Goal: Information Seeking & Learning: Learn about a topic

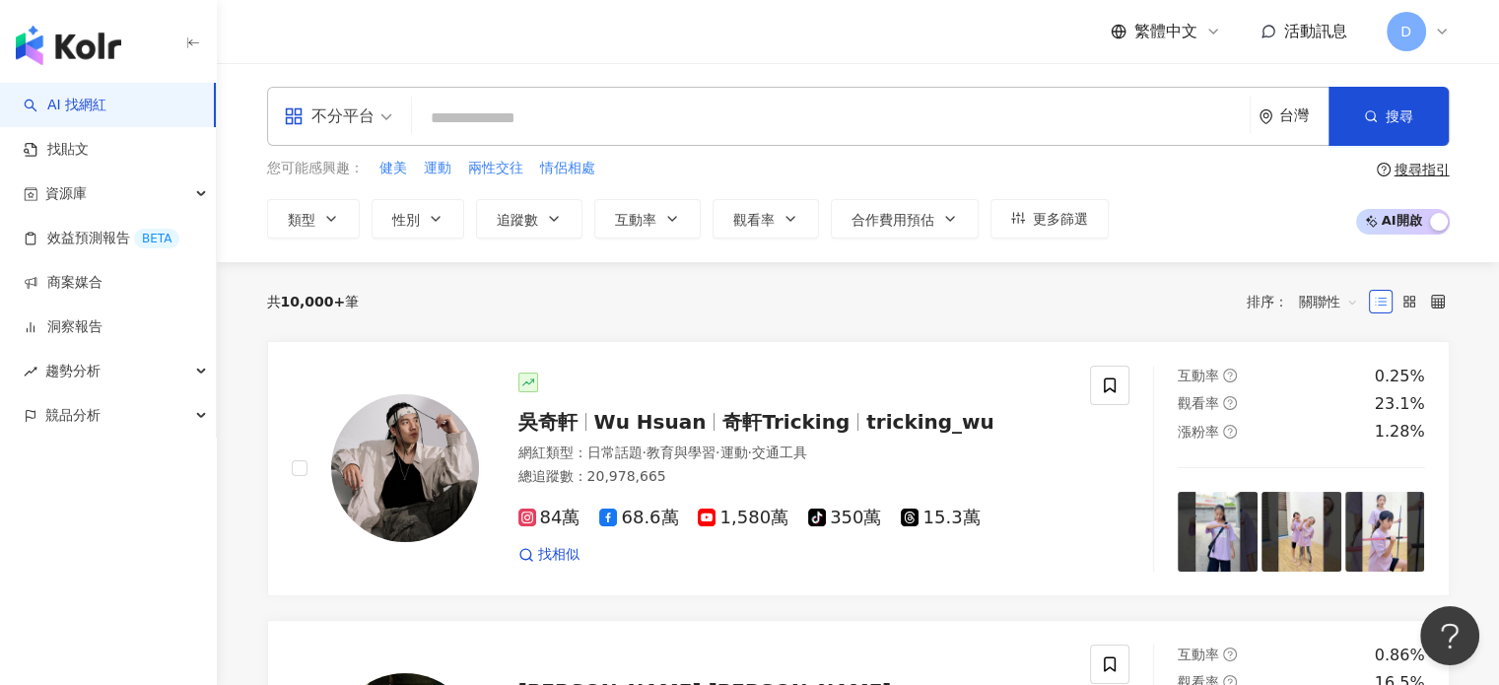
click at [619, 109] on input "search" at bounding box center [831, 118] width 822 height 37
click at [374, 115] on span "不分平台" at bounding box center [338, 117] width 108 height 32
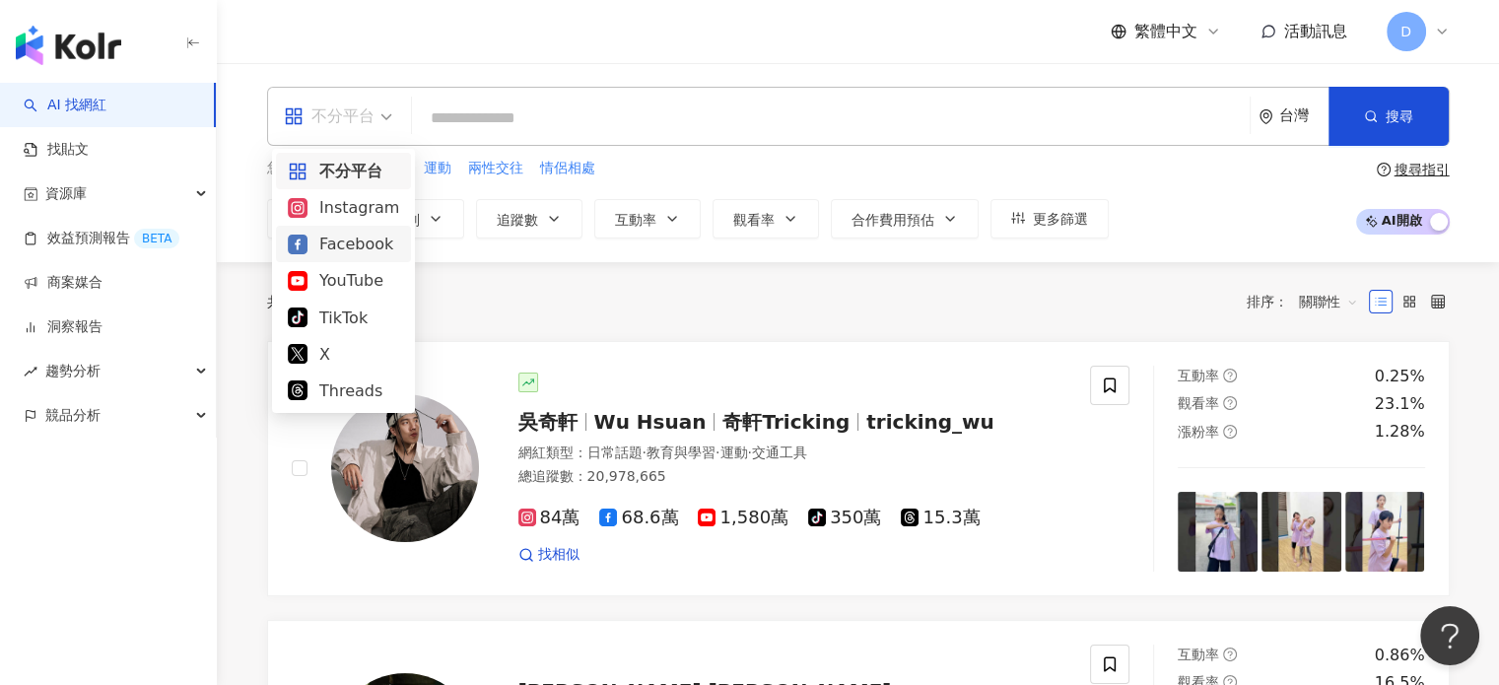
click at [367, 207] on div "Instagram" at bounding box center [343, 207] width 111 height 25
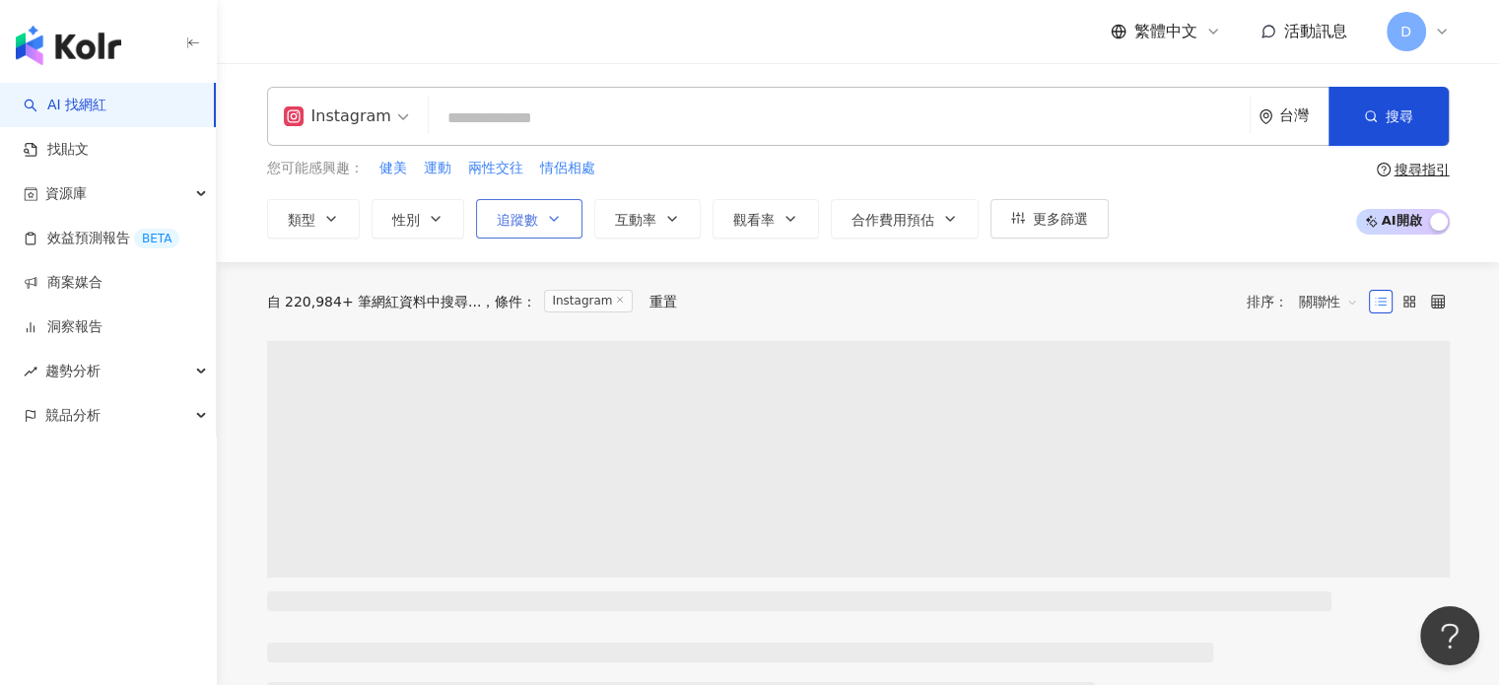
click at [511, 218] on span "追蹤數" at bounding box center [517, 220] width 41 height 16
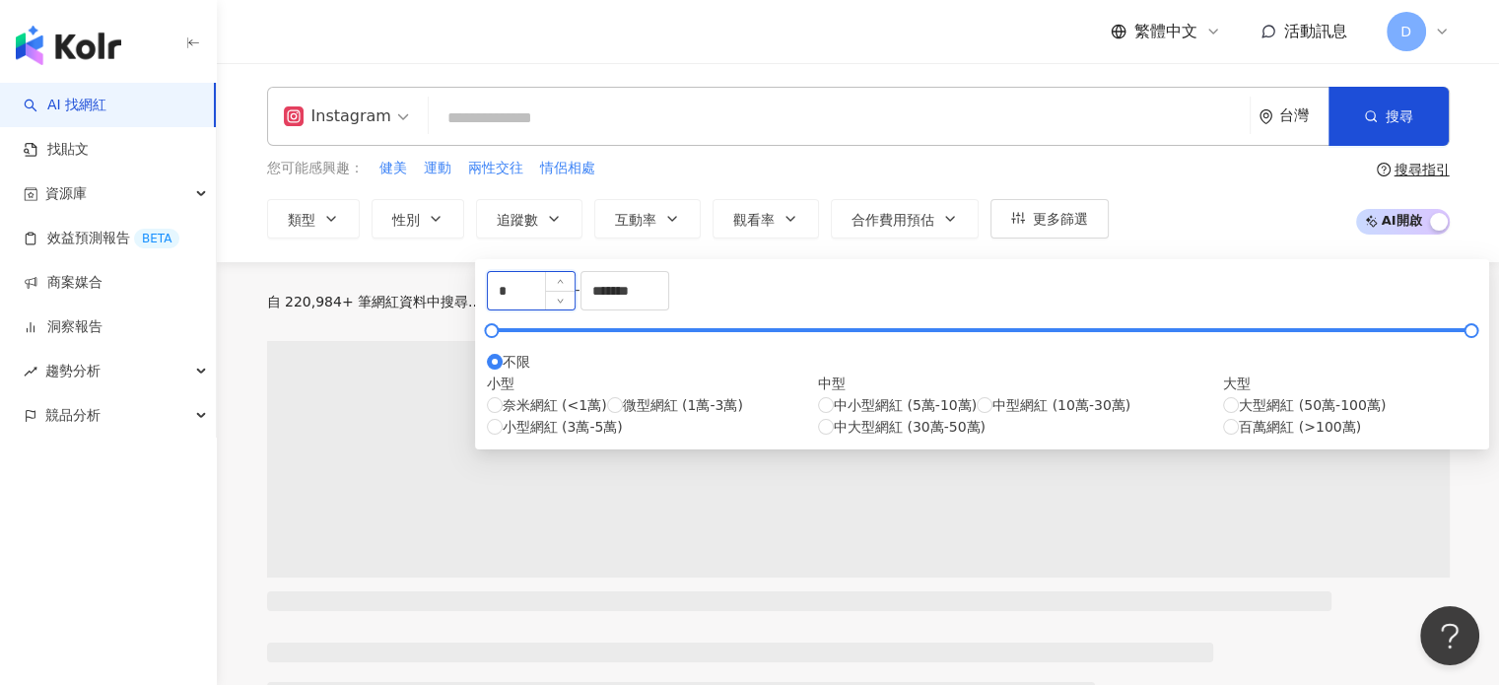
click at [575, 291] on input "*" at bounding box center [531, 290] width 87 height 37
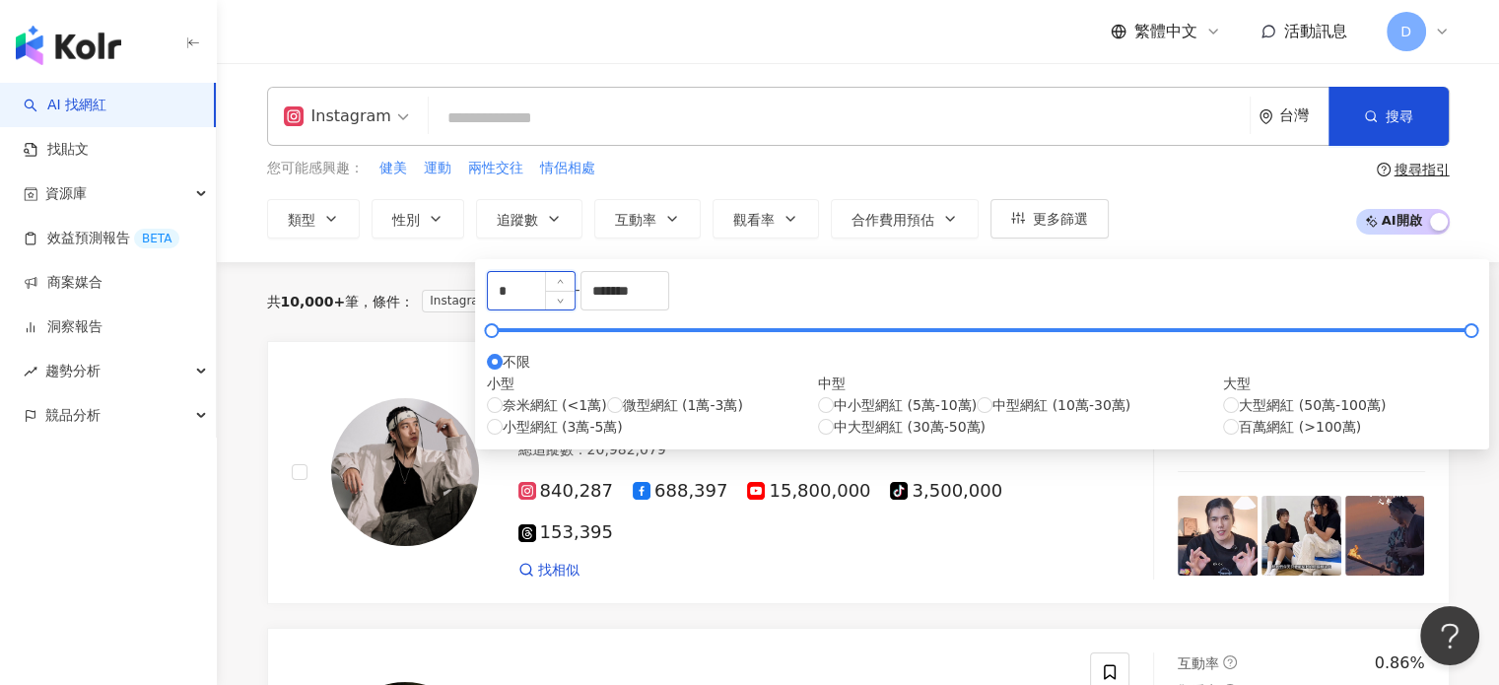
click at [575, 303] on input "*" at bounding box center [531, 290] width 87 height 37
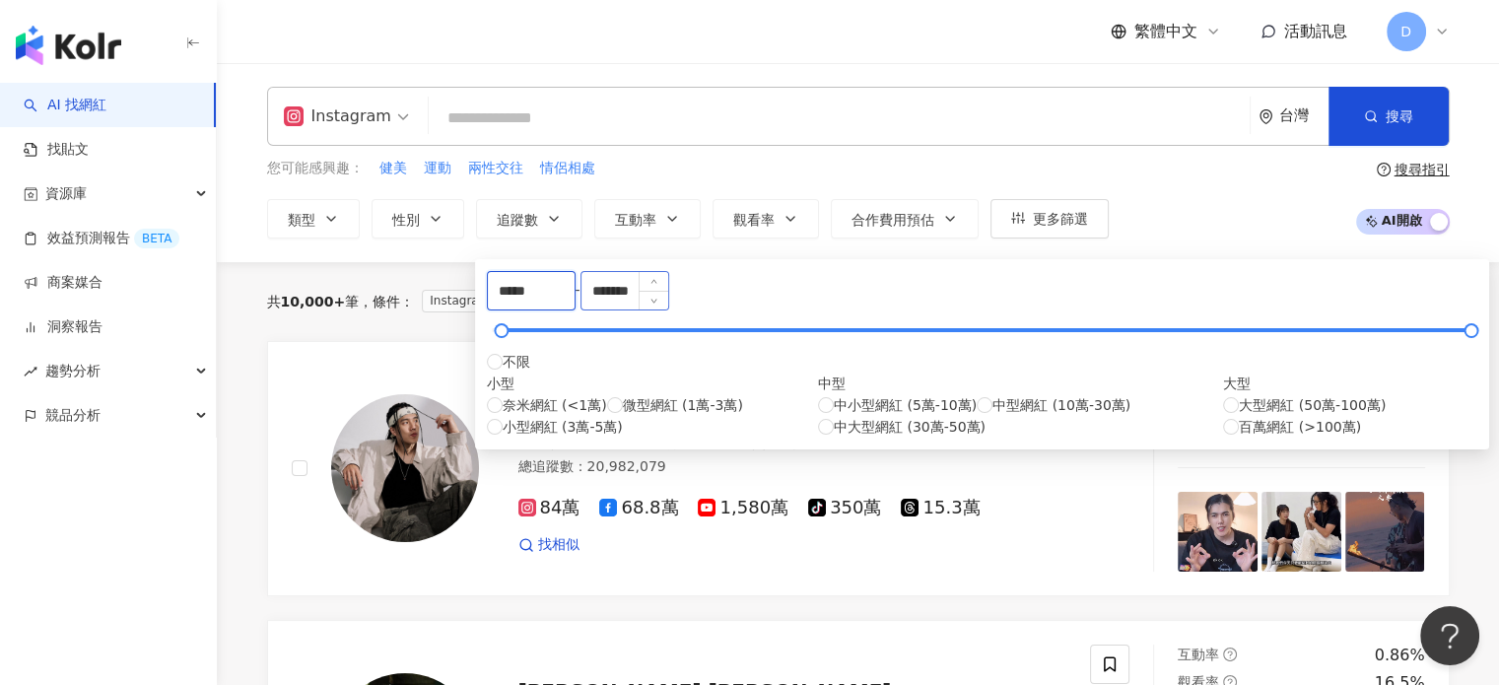
type input "*****"
click at [668, 299] on input "*******" at bounding box center [625, 290] width 87 height 37
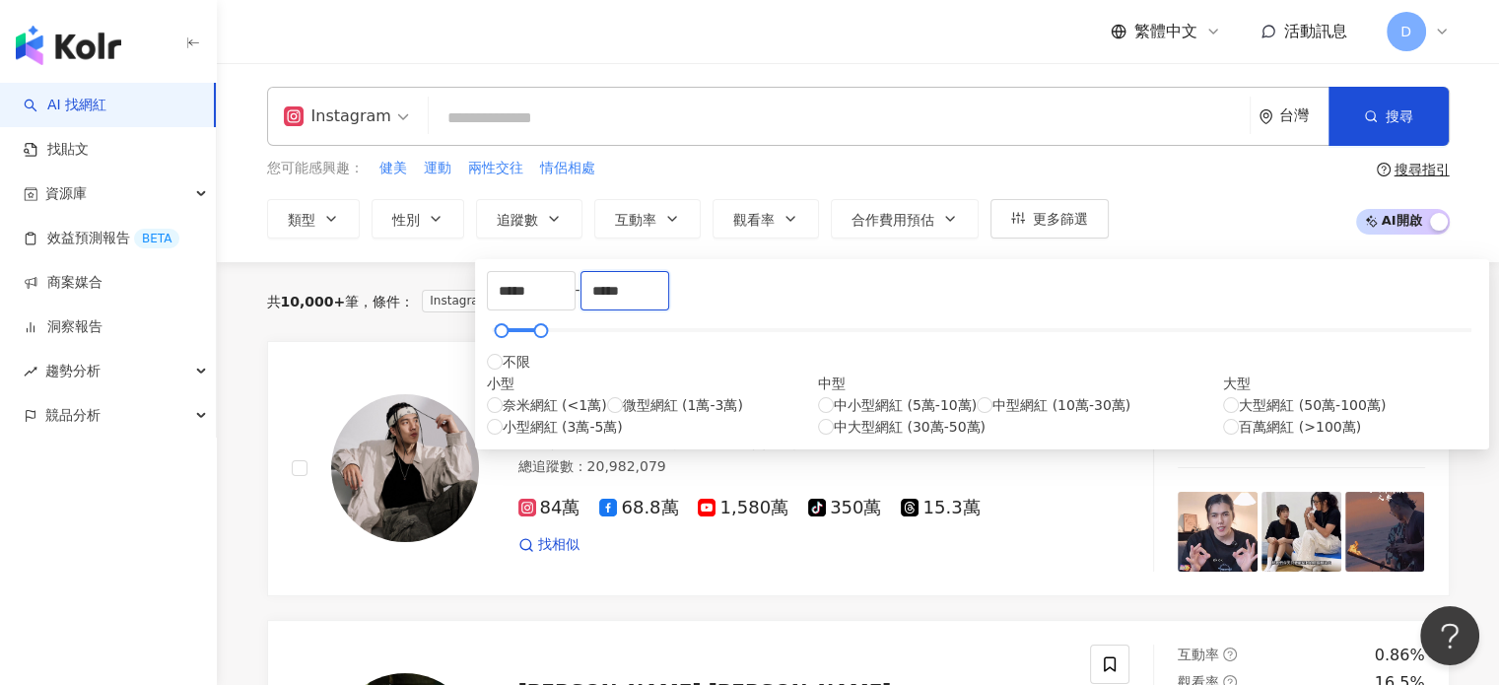
type input "*****"
click at [1107, 288] on div "共 10,000+ 筆 條件 ： Instagram 重置 排序： 關聯性" at bounding box center [858, 302] width 1183 height 32
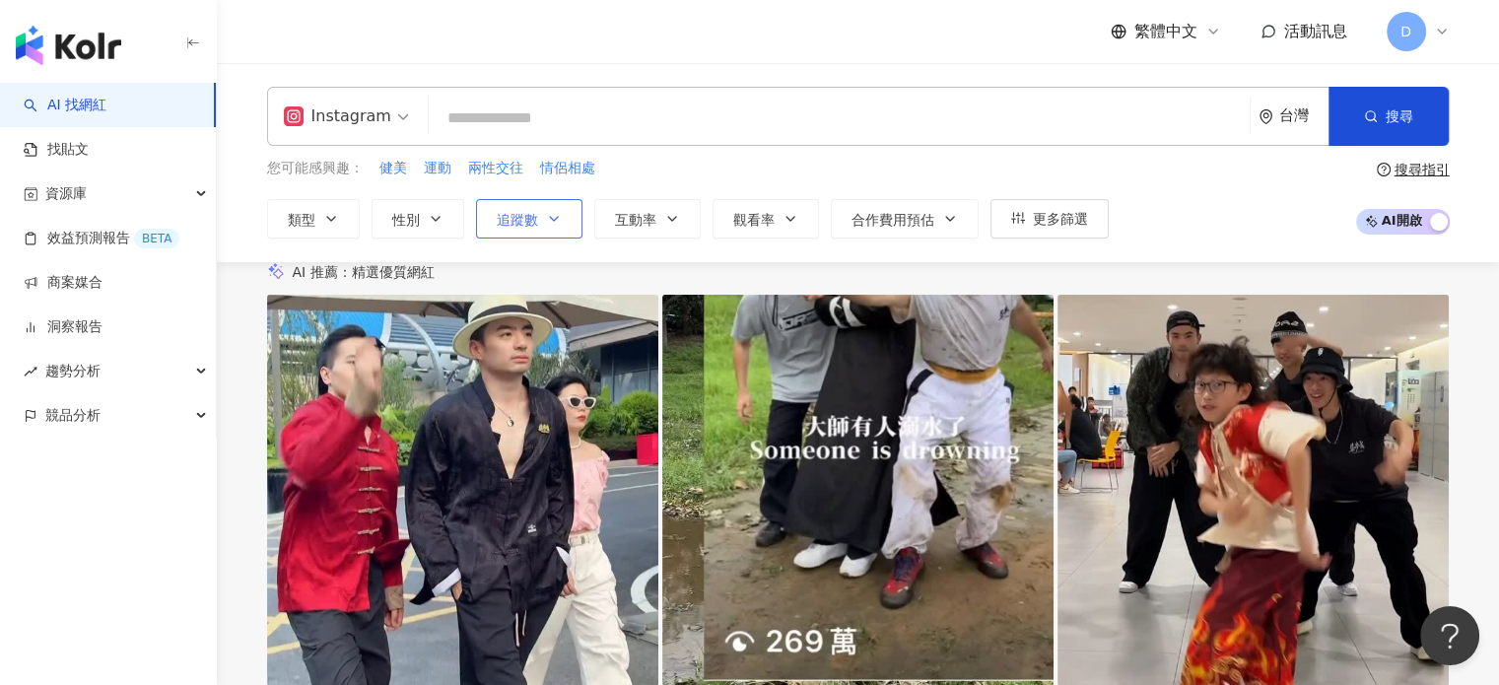
click at [523, 228] on button "追蹤數" at bounding box center [529, 218] width 106 height 39
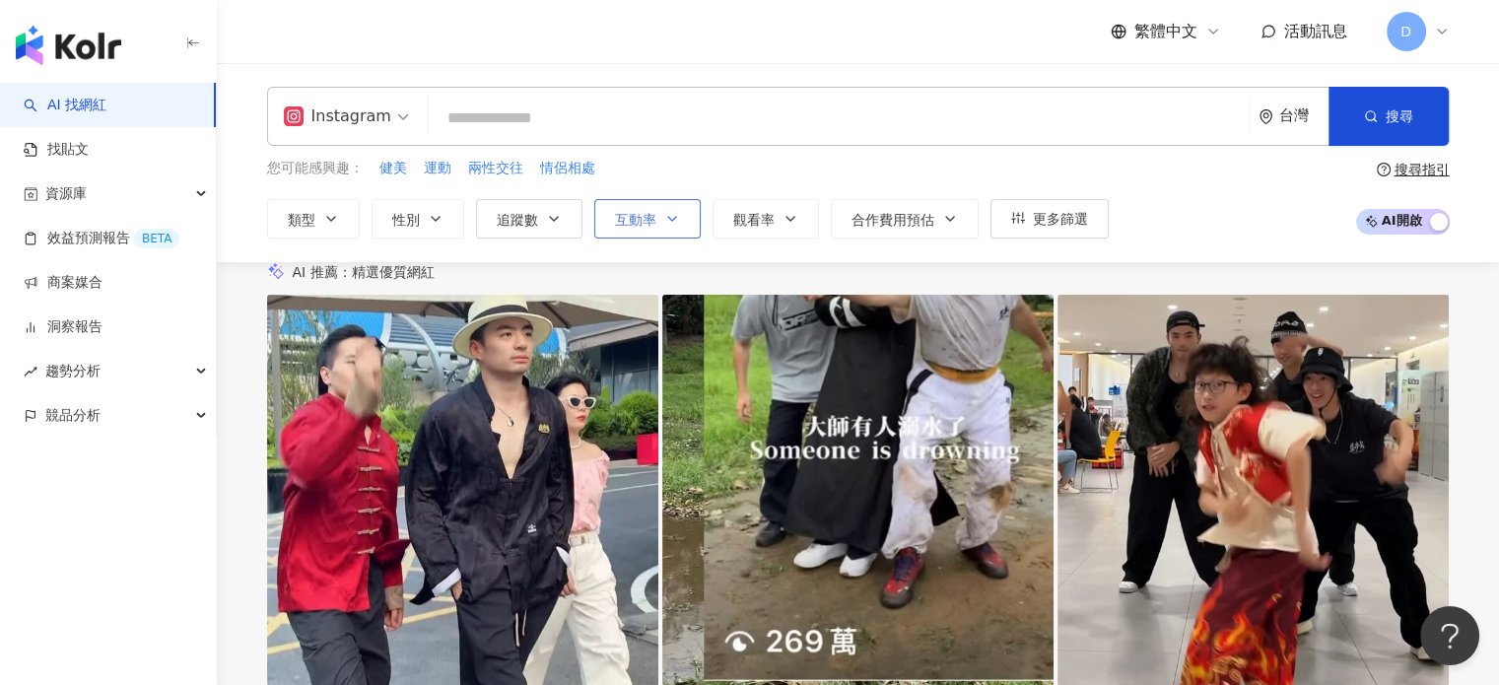
click at [659, 219] on button "互動率" at bounding box center [647, 218] width 106 height 39
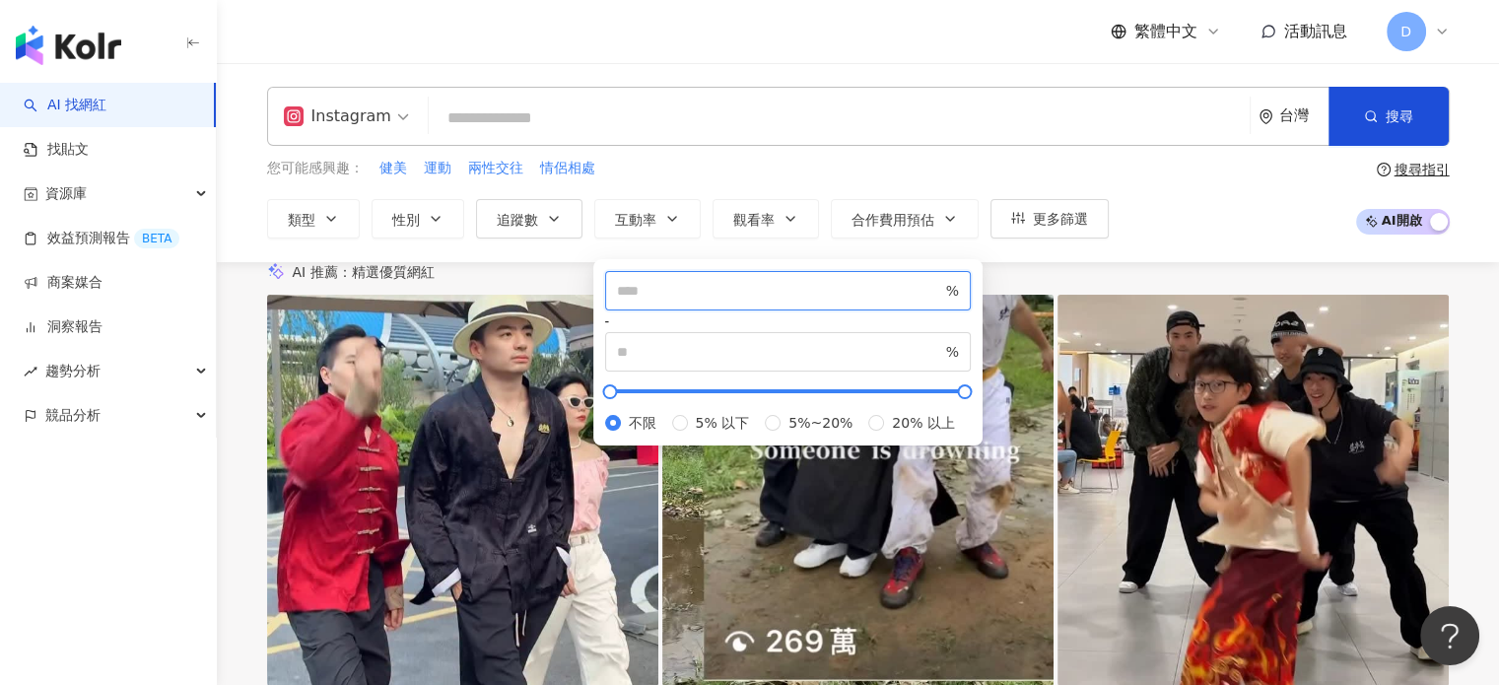
click at [676, 295] on input "number" at bounding box center [779, 291] width 325 height 22
type input "*"
click at [1218, 283] on div "AI 推薦 ： 精選優質網紅" at bounding box center [858, 272] width 1183 height 21
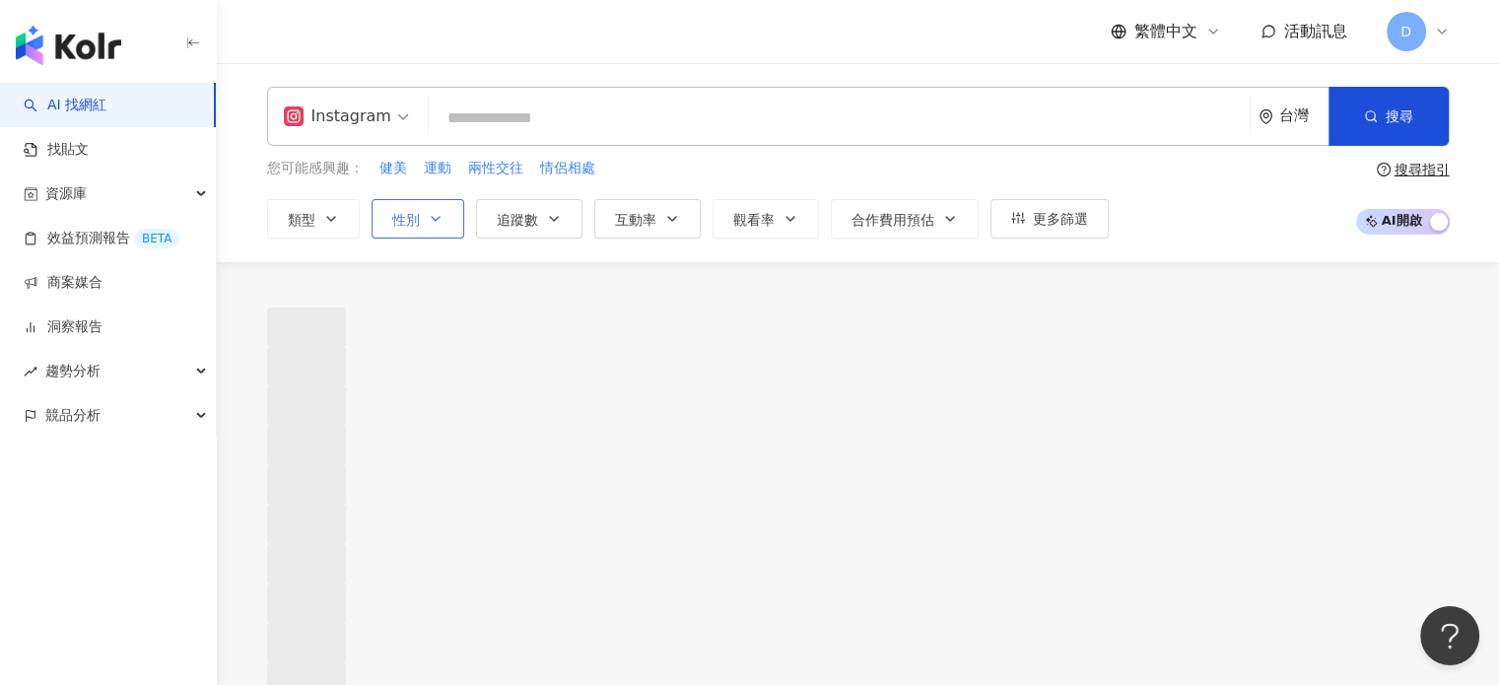
click at [435, 224] on icon "button" at bounding box center [436, 219] width 16 height 16
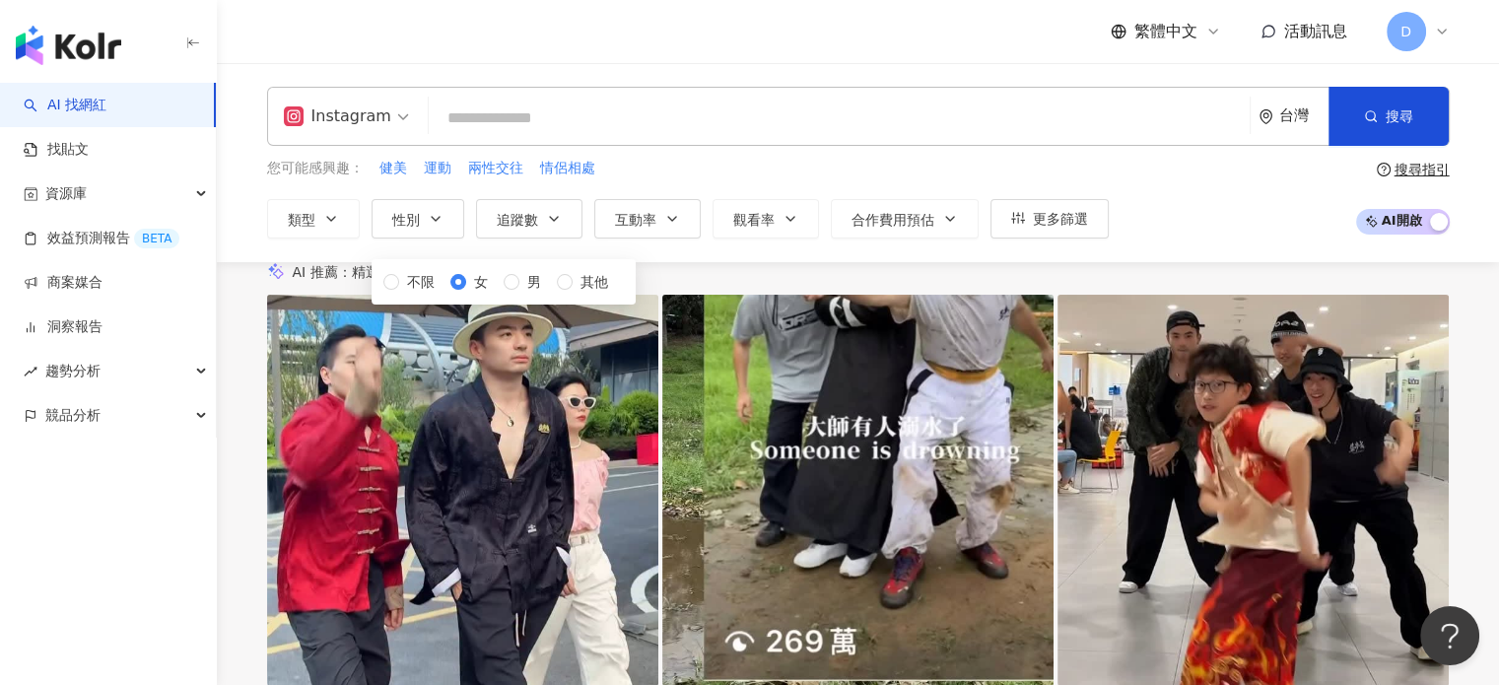
click at [711, 283] on div "AI 推薦 ： 精選優質網紅" at bounding box center [858, 272] width 1183 height 21
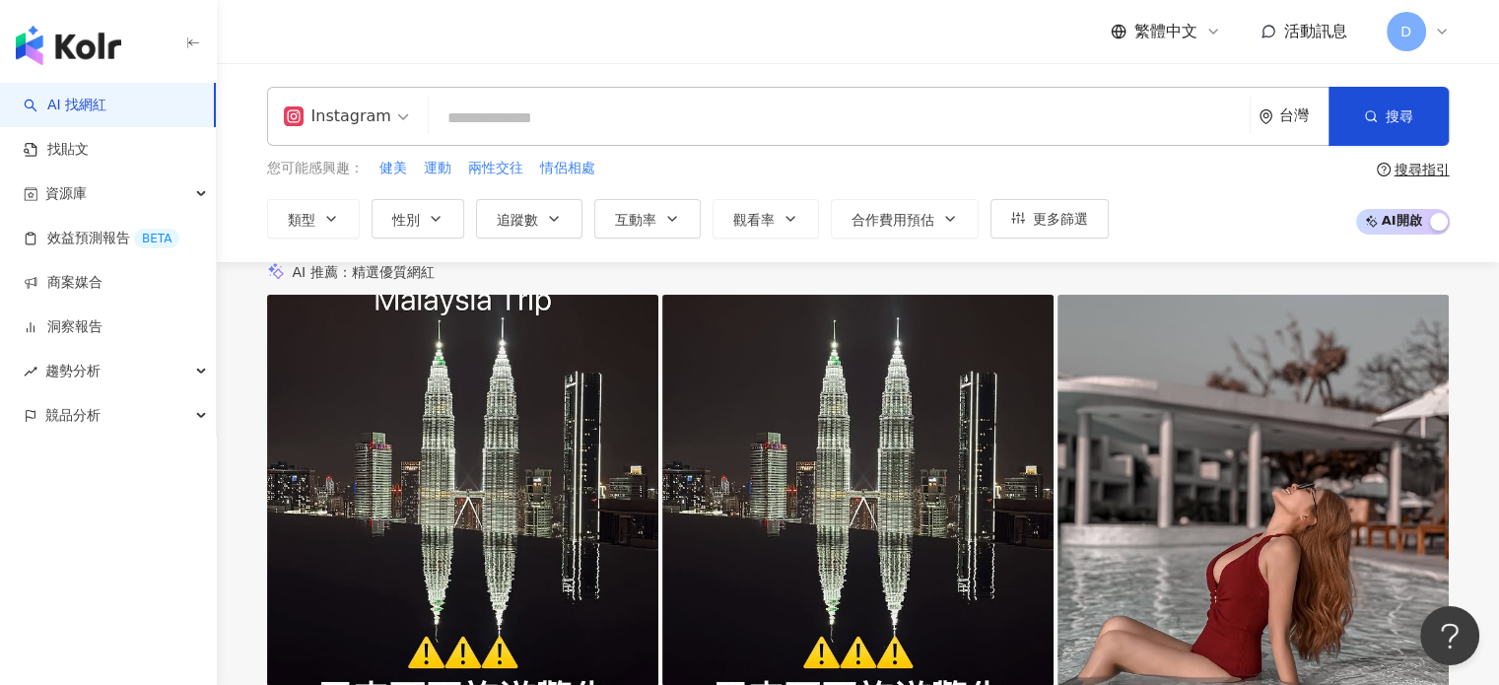
click at [601, 111] on input "search" at bounding box center [839, 118] width 805 height 37
type input "*"
type input "**"
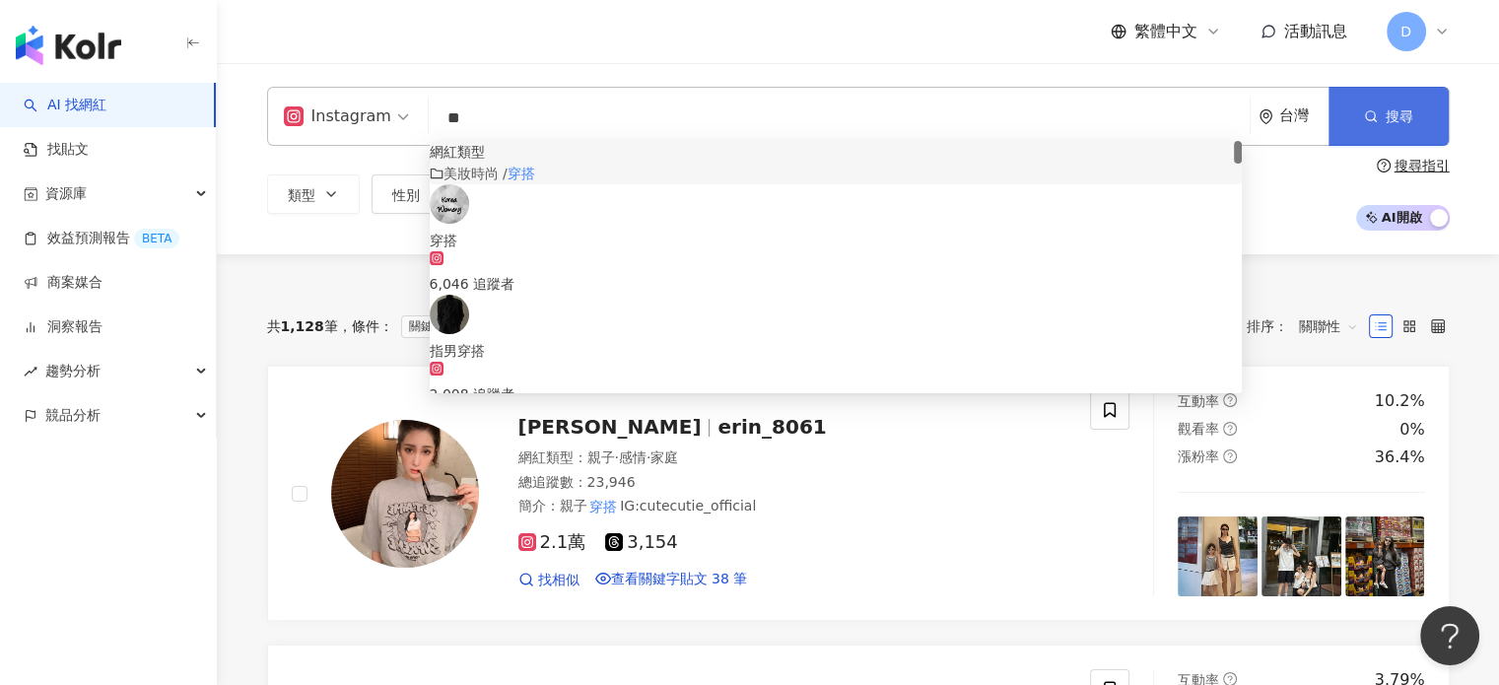
click at [1408, 113] on span "搜尋" at bounding box center [1400, 116] width 28 height 16
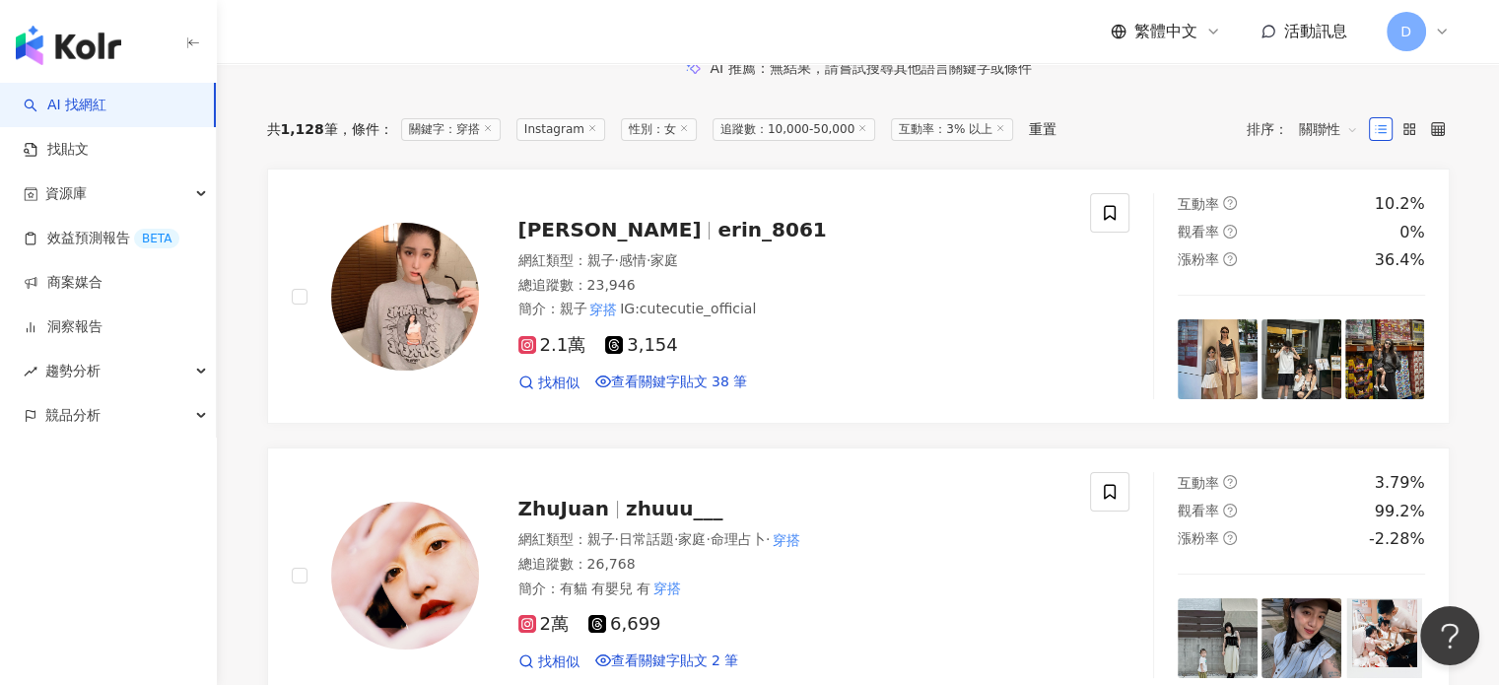
scroll to position [493, 0]
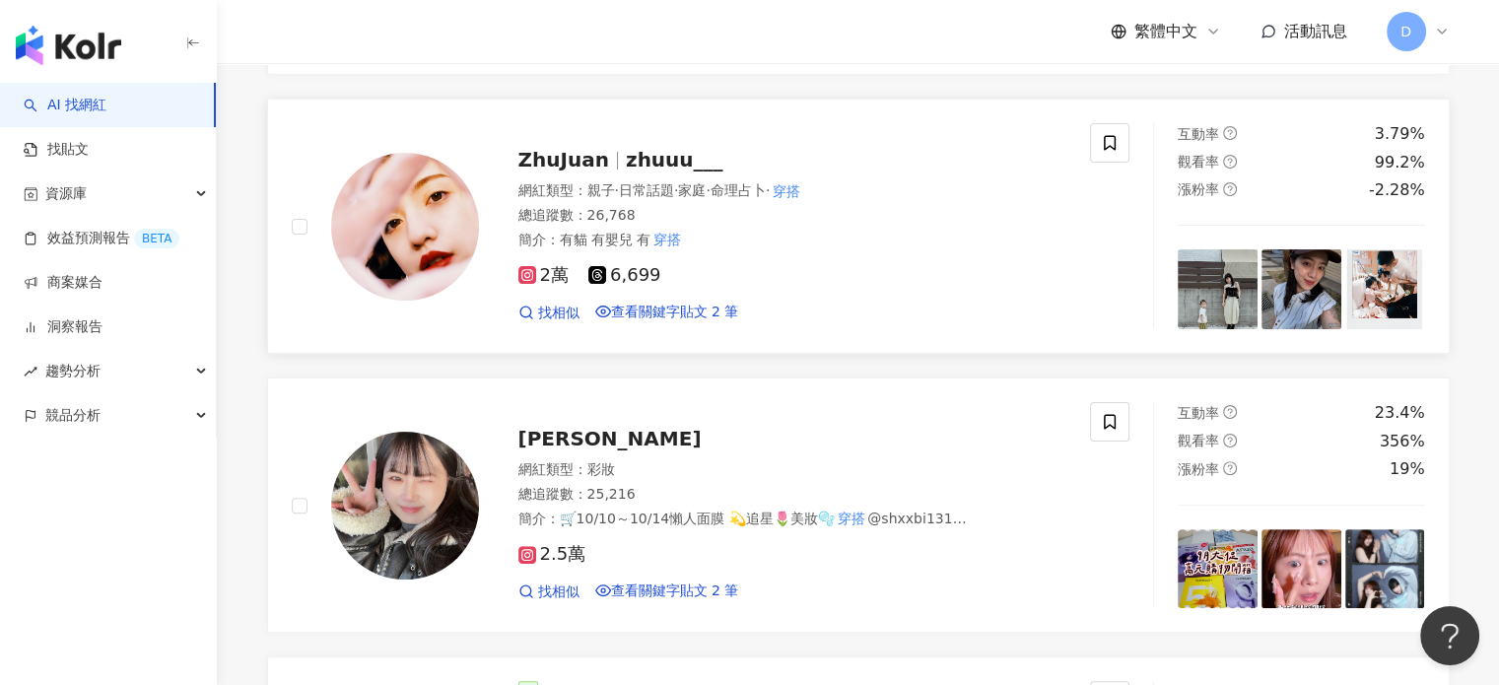
click at [835, 322] on div "2萬 6,699 找相似 查看關鍵字貼文 2 筆" at bounding box center [793, 285] width 549 height 73
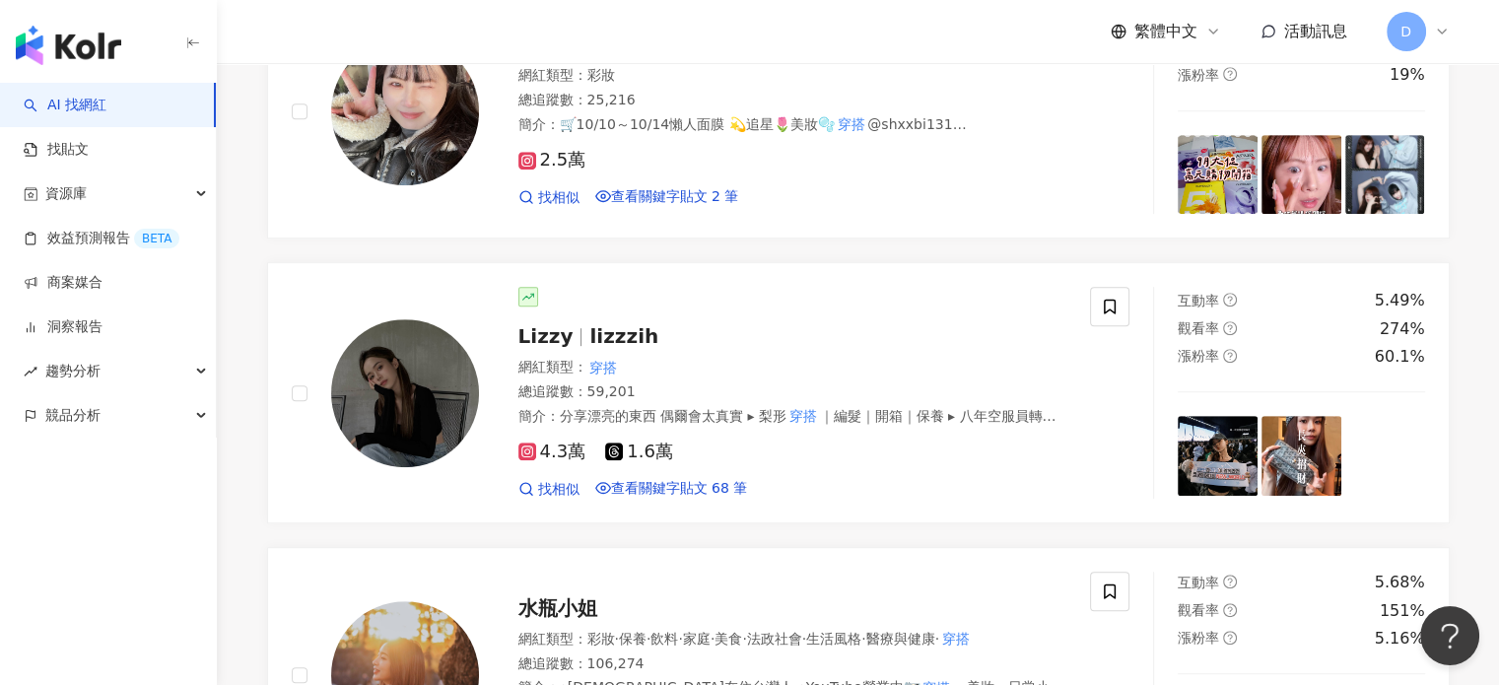
scroll to position [986, 0]
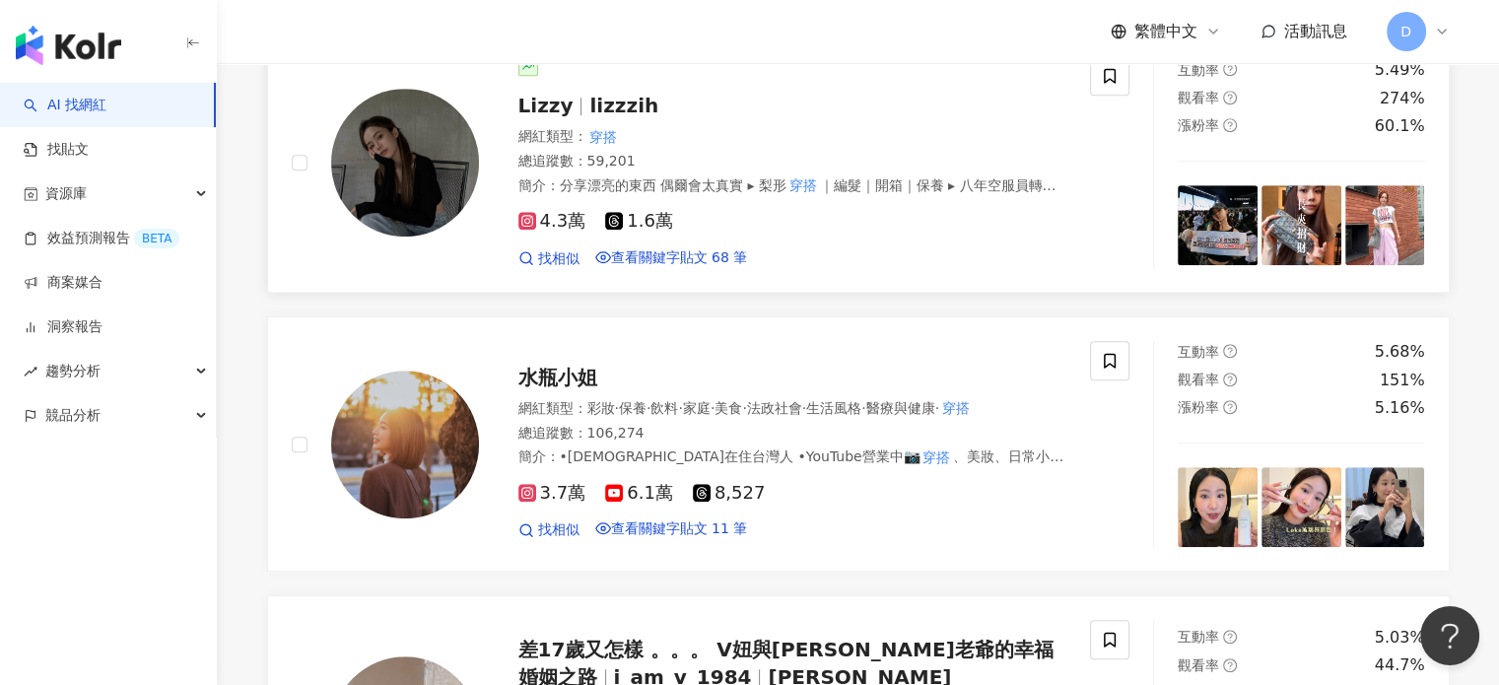
scroll to position [1084, 0]
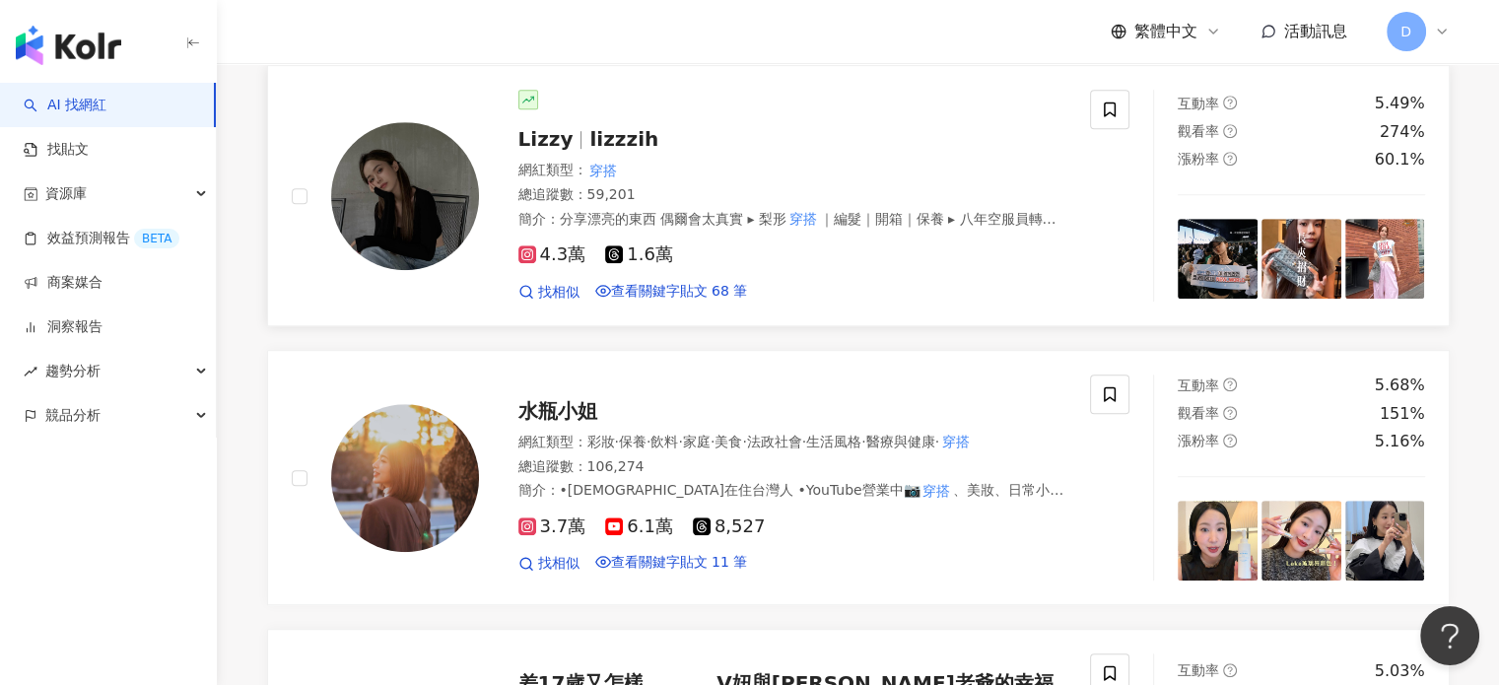
click at [837, 246] on span "｜編髮｜開箱｜保養 ▸ 八年空服員轉職闆娘 ▸ 楷模皇家 百人團隊歡迎諮詢加盟" at bounding box center [788, 228] width 538 height 35
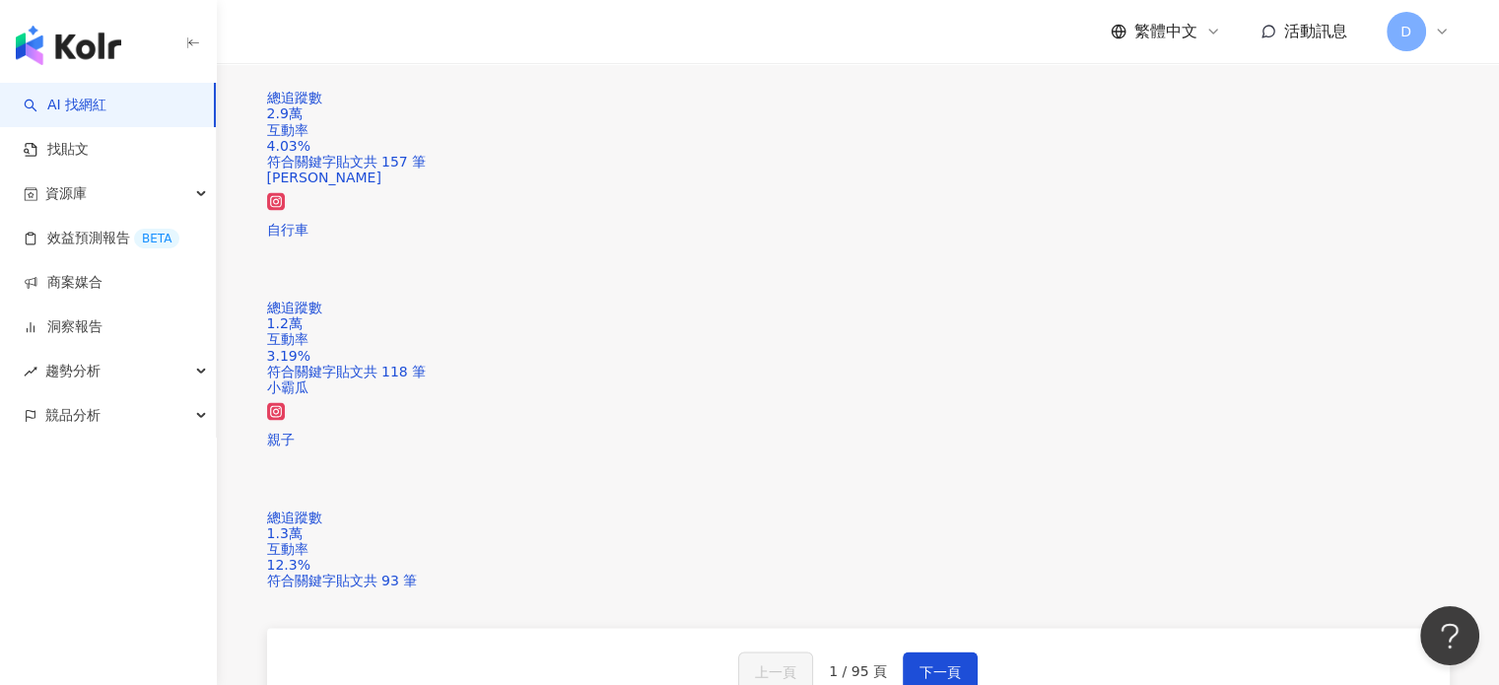
scroll to position [3845, 0]
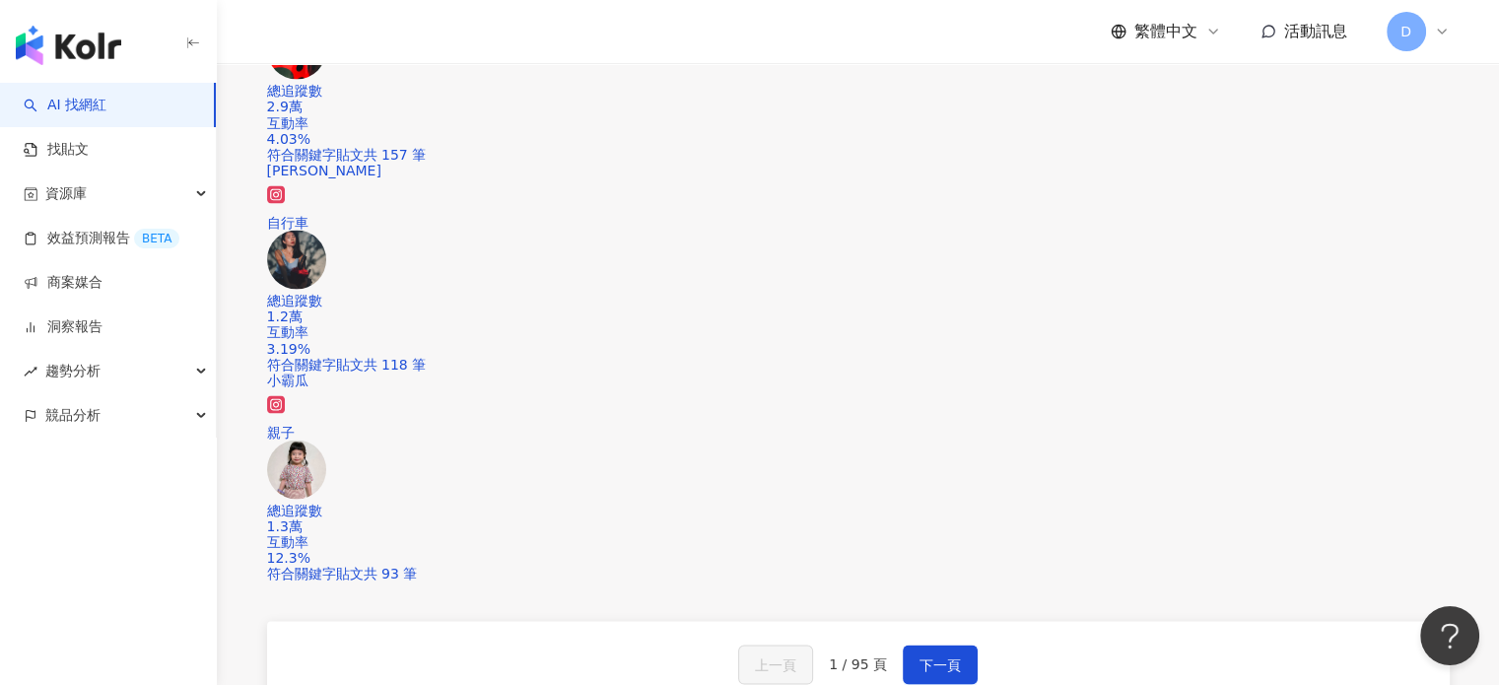
click at [919, 622] on div "上一頁 1 / 95 頁 下一頁 找不到網紅？ 回報建立" at bounding box center [858, 693] width 1183 height 142
click at [929, 658] on span "下一頁" at bounding box center [940, 666] width 41 height 16
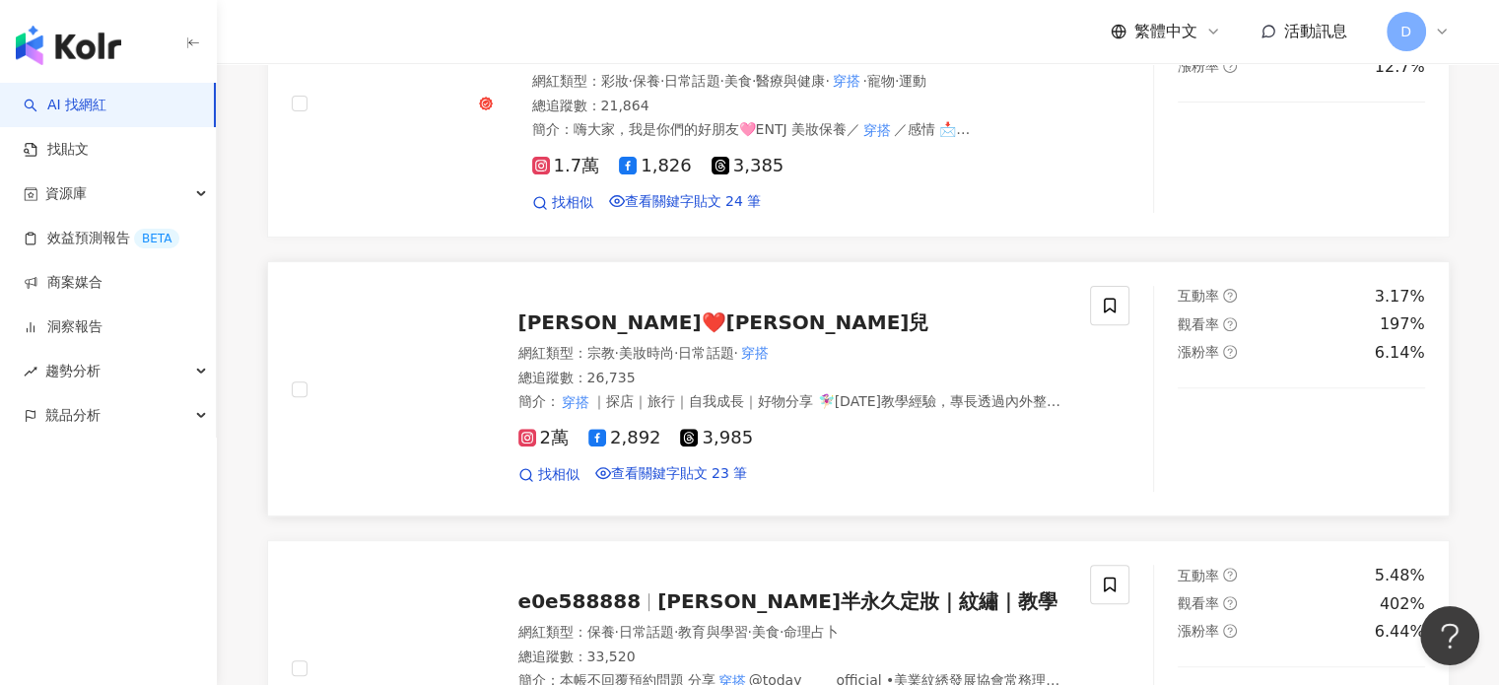
scroll to position [591, 0]
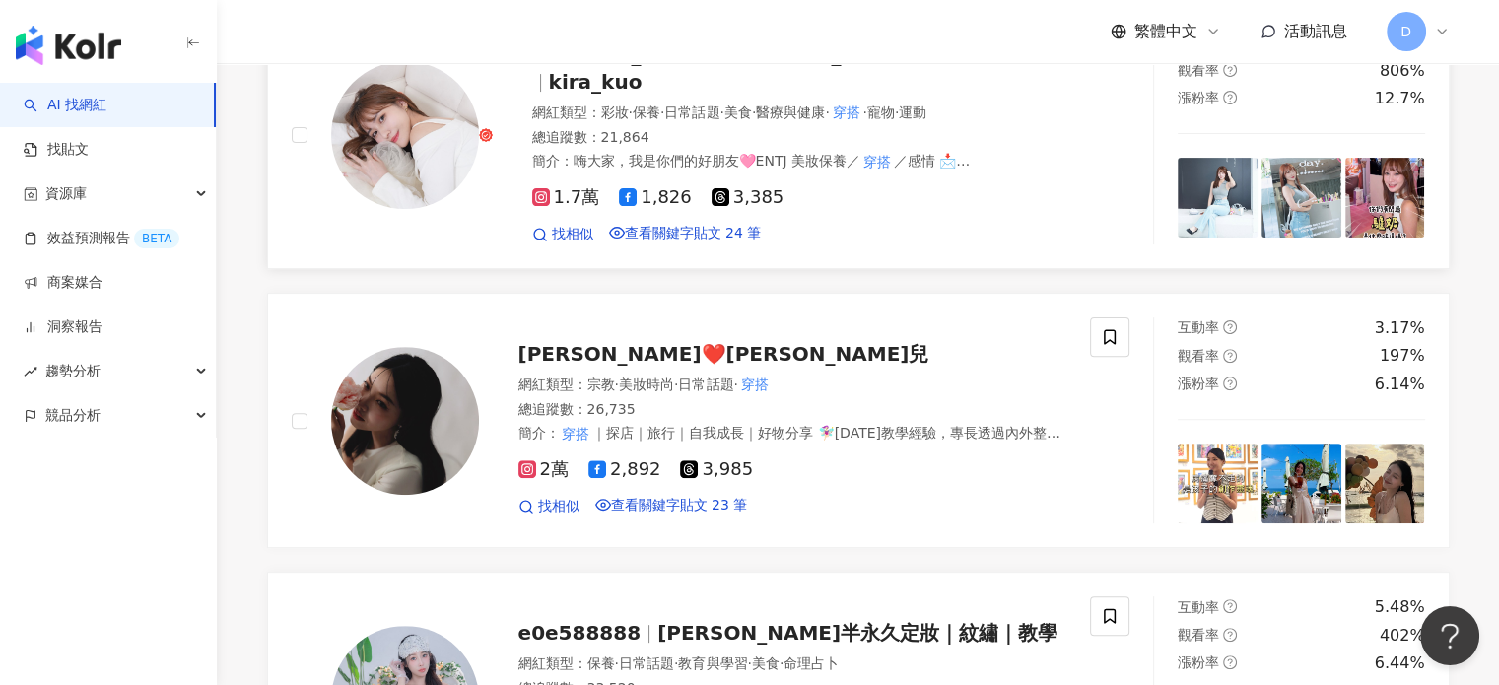
click at [891, 209] on div "1.7萬 1,826 3,385" at bounding box center [806, 198] width 549 height 22
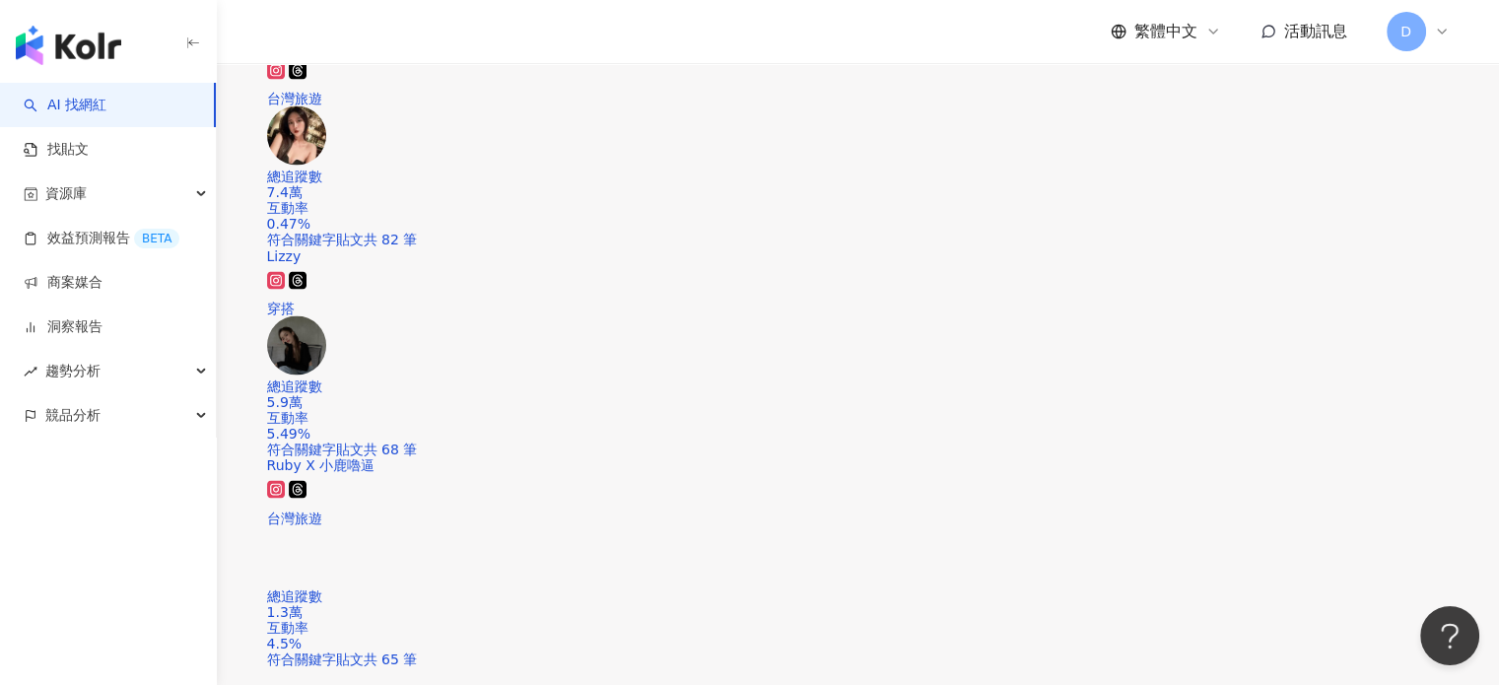
scroll to position [3746, 0]
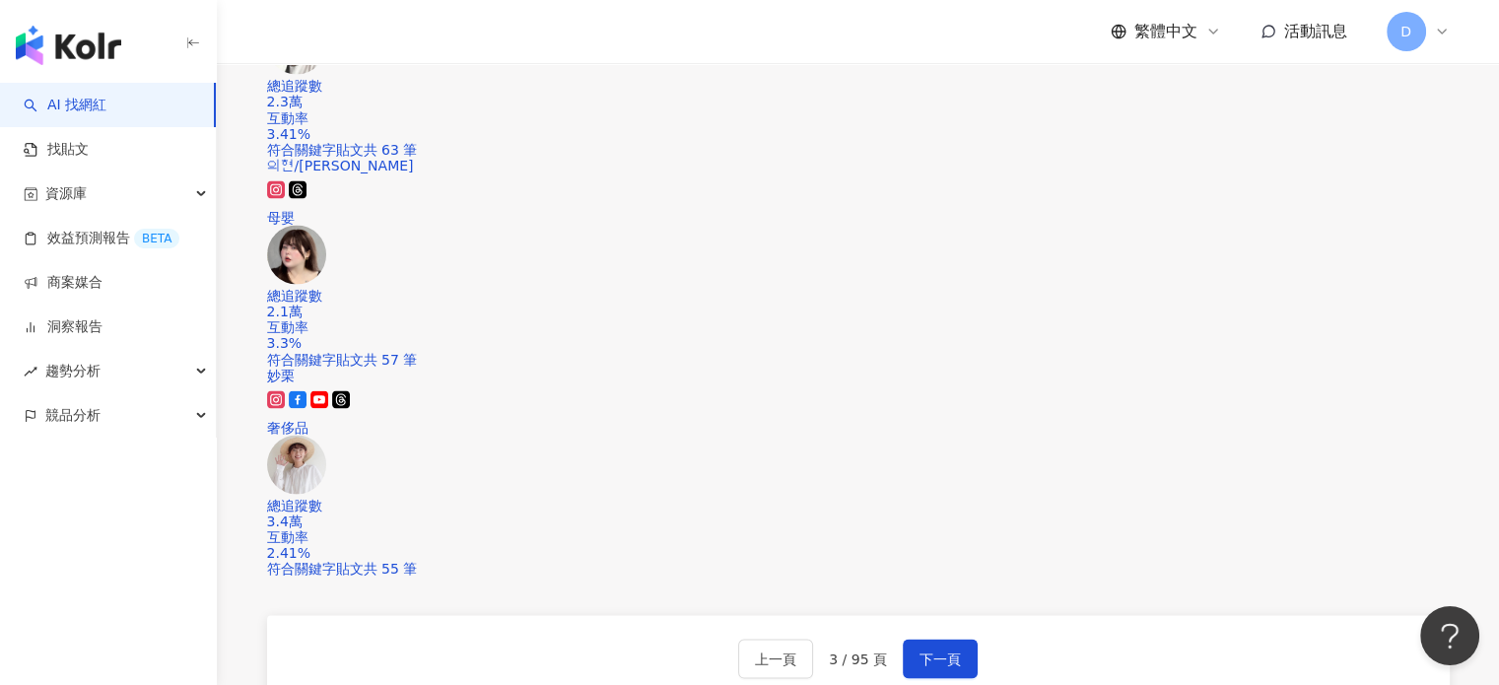
scroll to position [3845, 0]
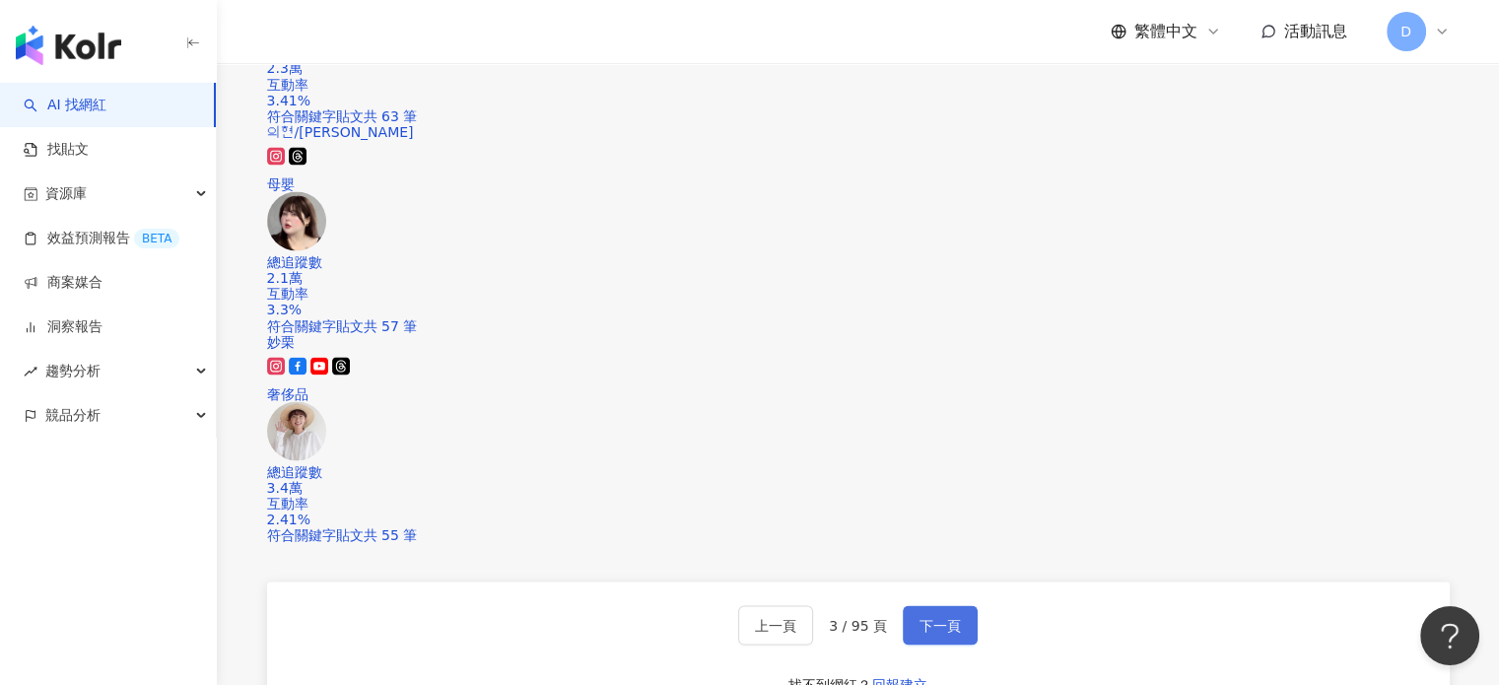
click at [929, 618] on span "下一頁" at bounding box center [940, 626] width 41 height 16
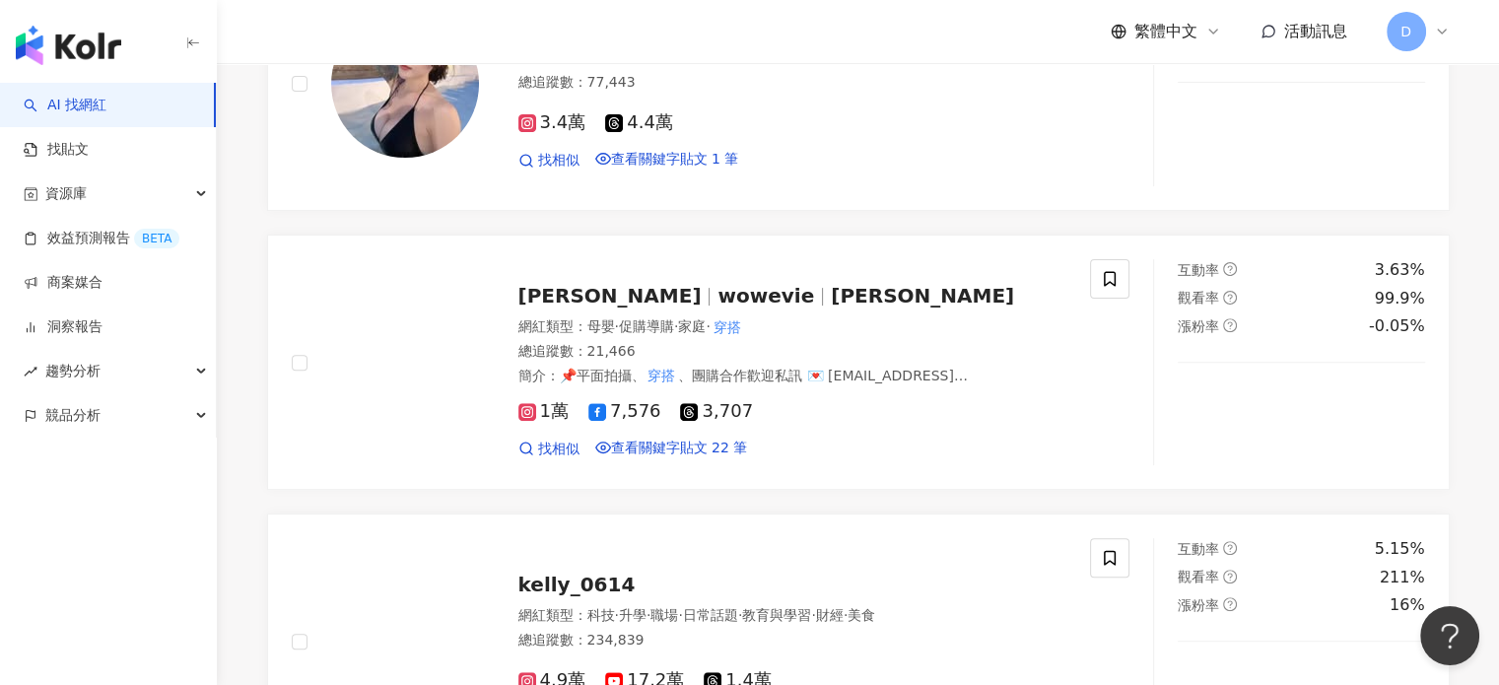
scroll to position [591, 0]
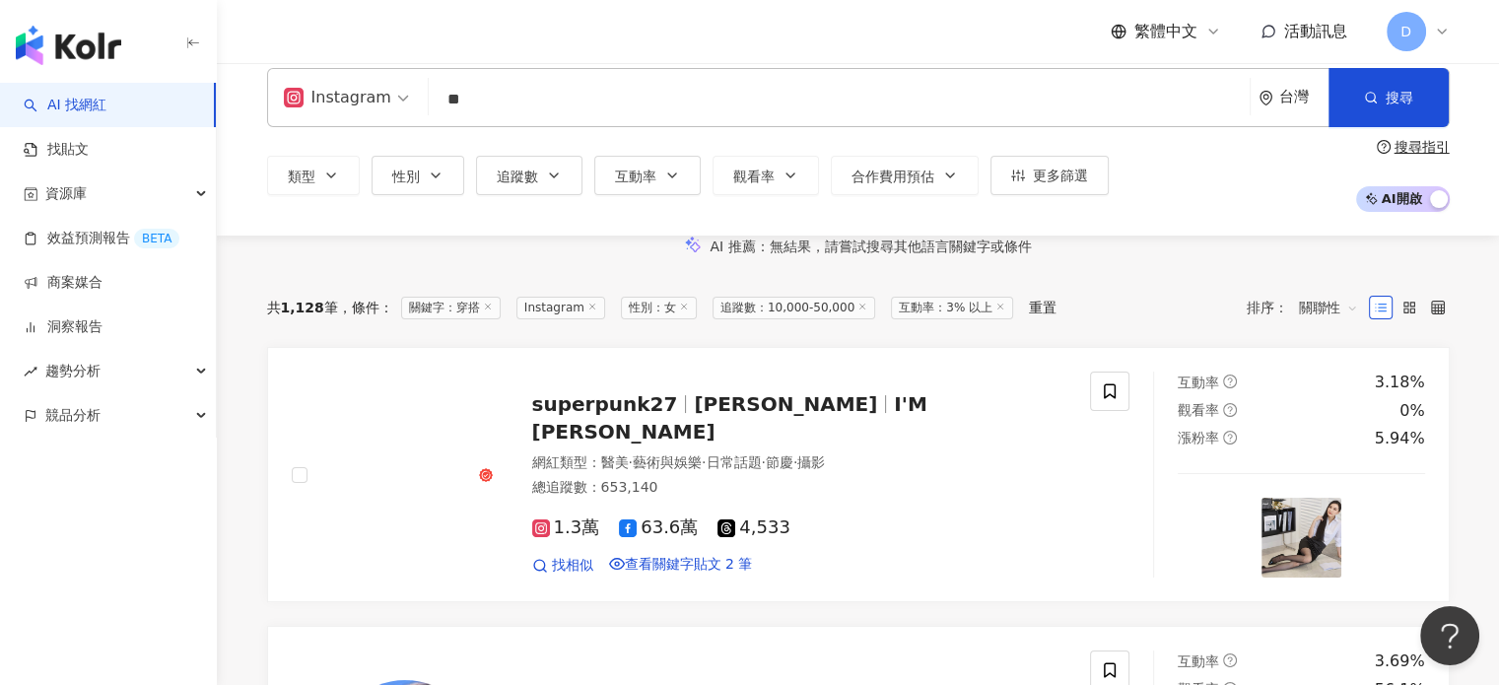
scroll to position [493, 0]
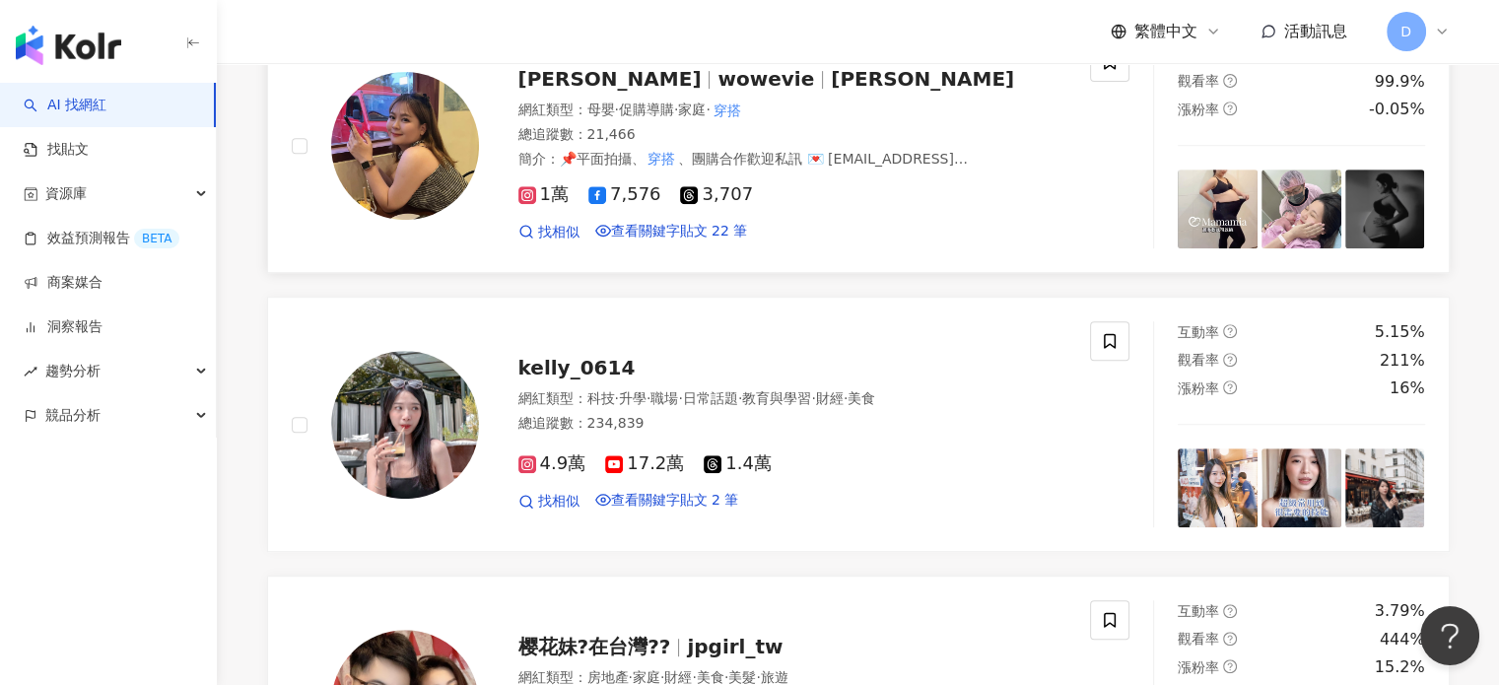
scroll to position [887, 0]
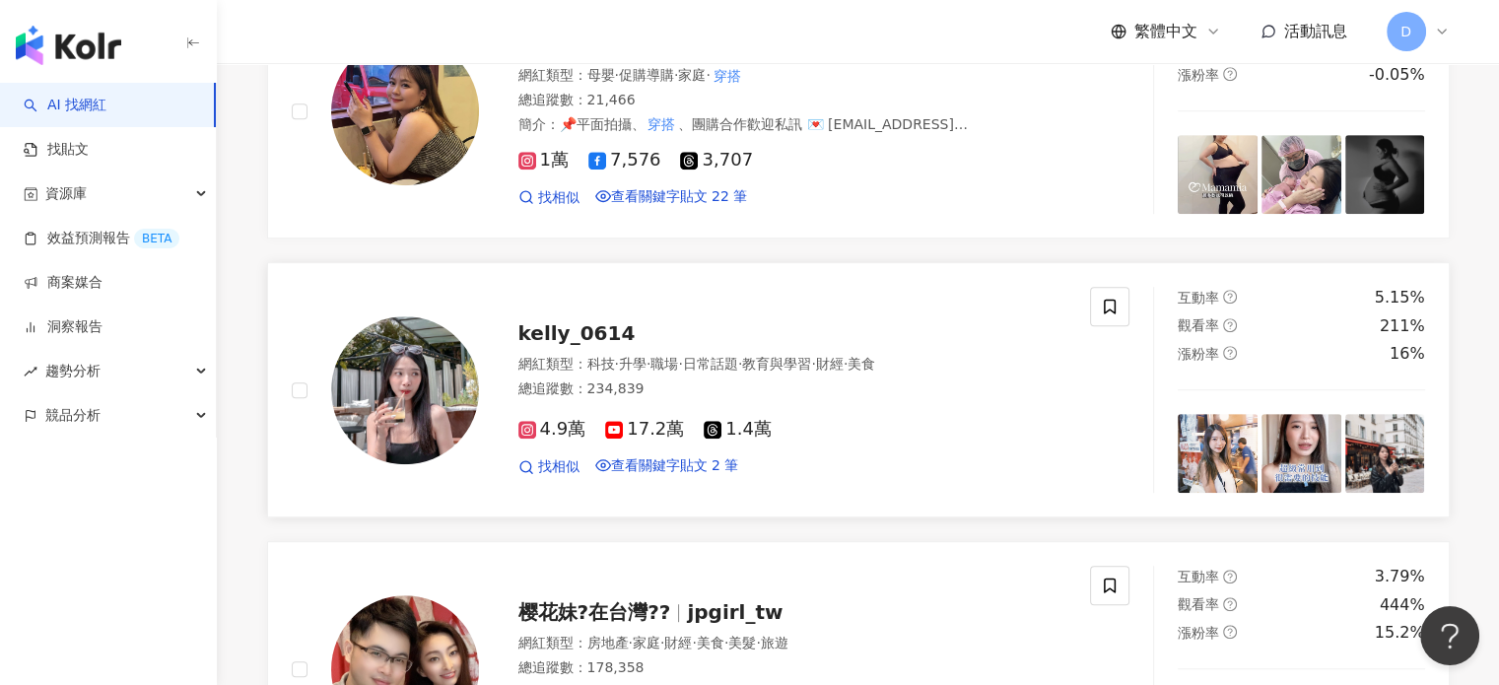
click at [869, 441] on div "4.9萬 17.2萬 1.4萬" at bounding box center [793, 430] width 549 height 22
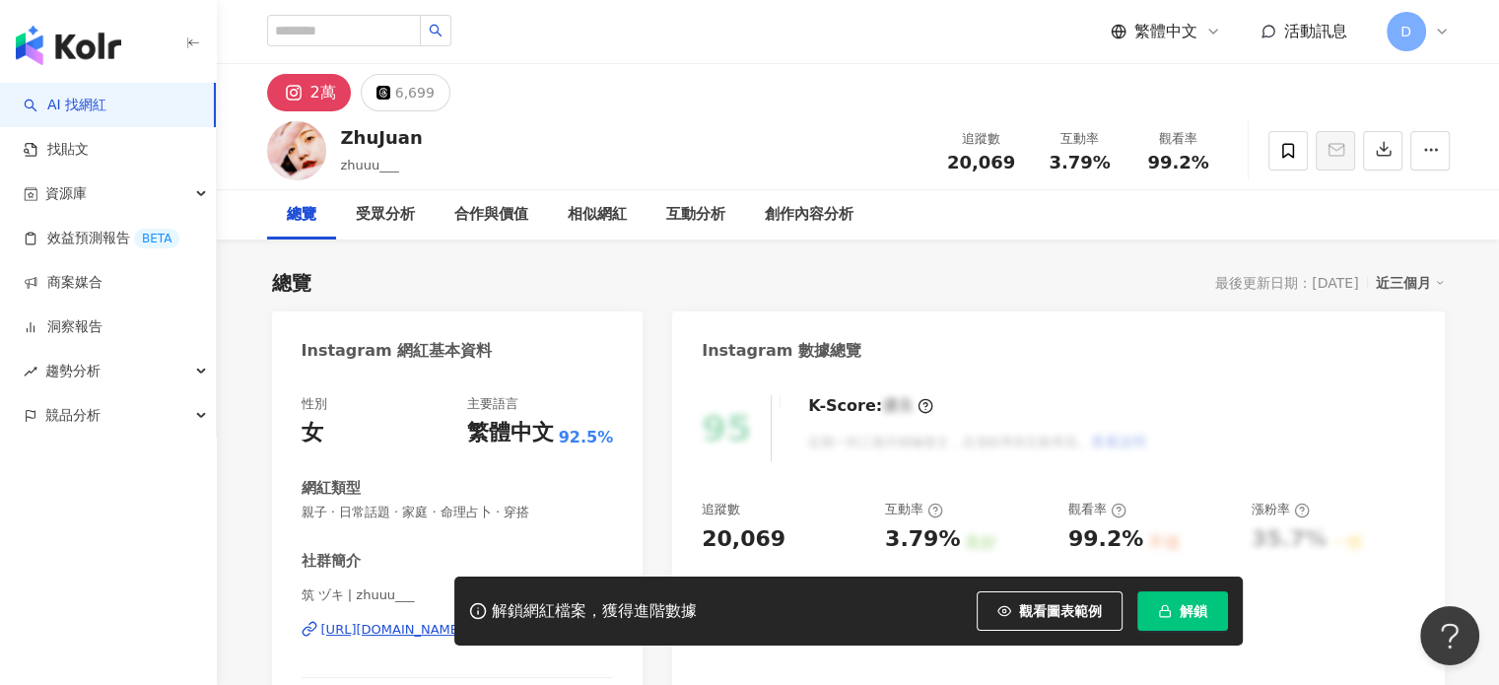
click at [398, 634] on div "解鎖網紅檔案，獲得進階數據 觀看圖表範例 解鎖" at bounding box center [749, 611] width 1499 height 69
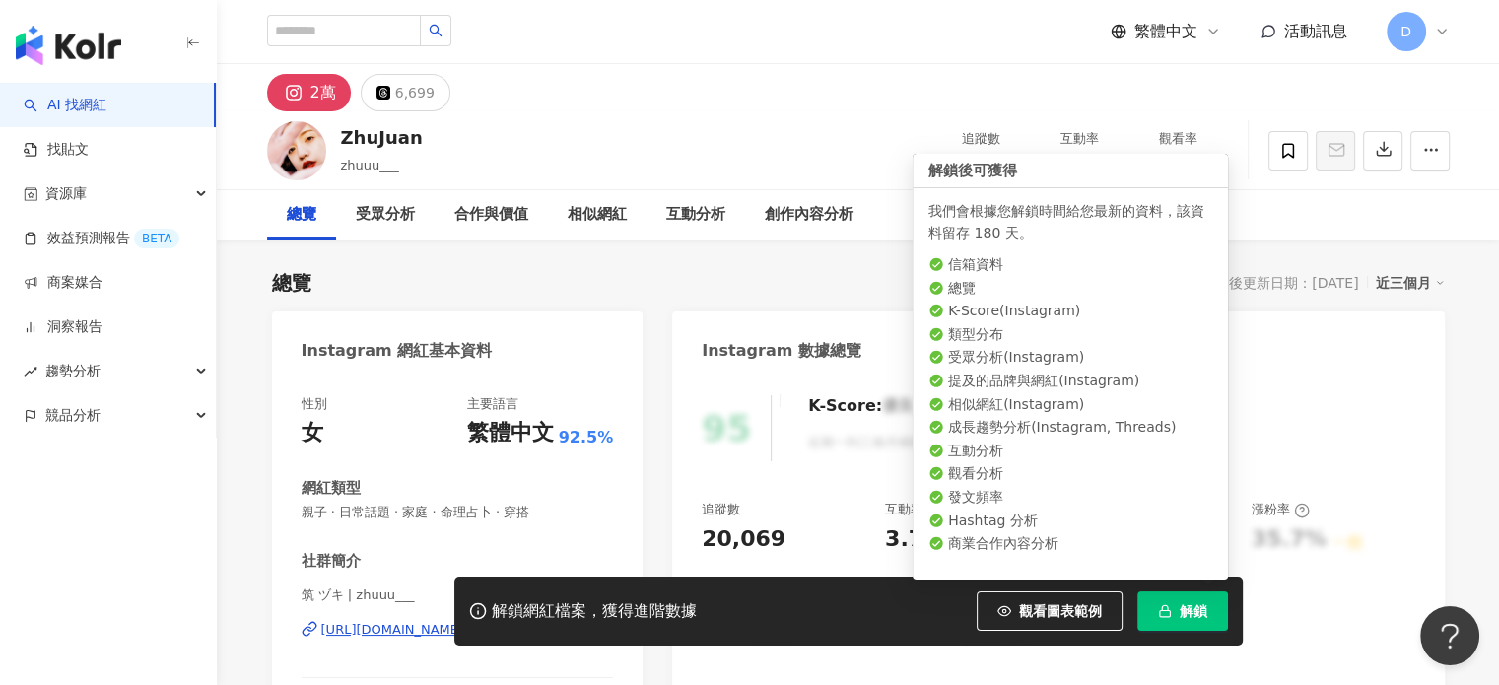
click at [1177, 615] on button "解鎖" at bounding box center [1183, 610] width 91 height 39
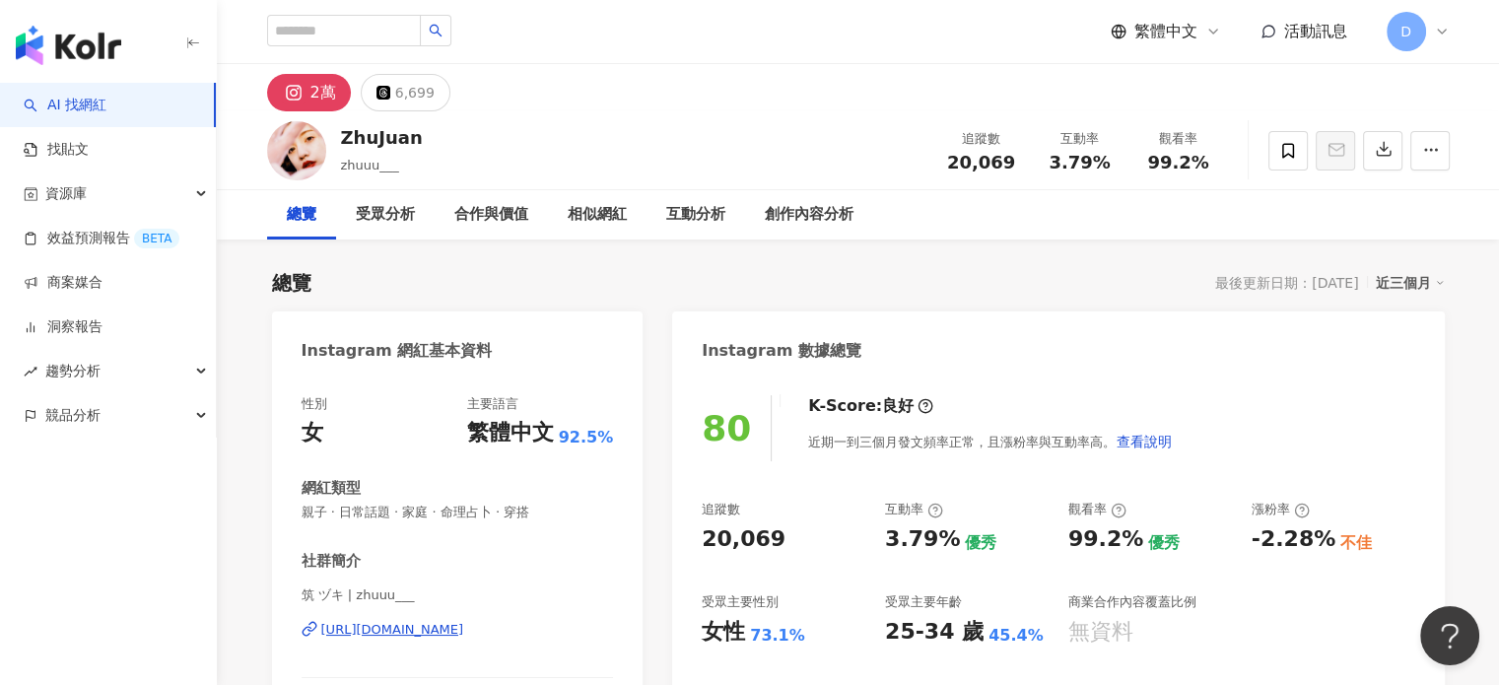
click at [434, 634] on div "https://www.instagram.com/zhuuu___/" at bounding box center [392, 630] width 143 height 18
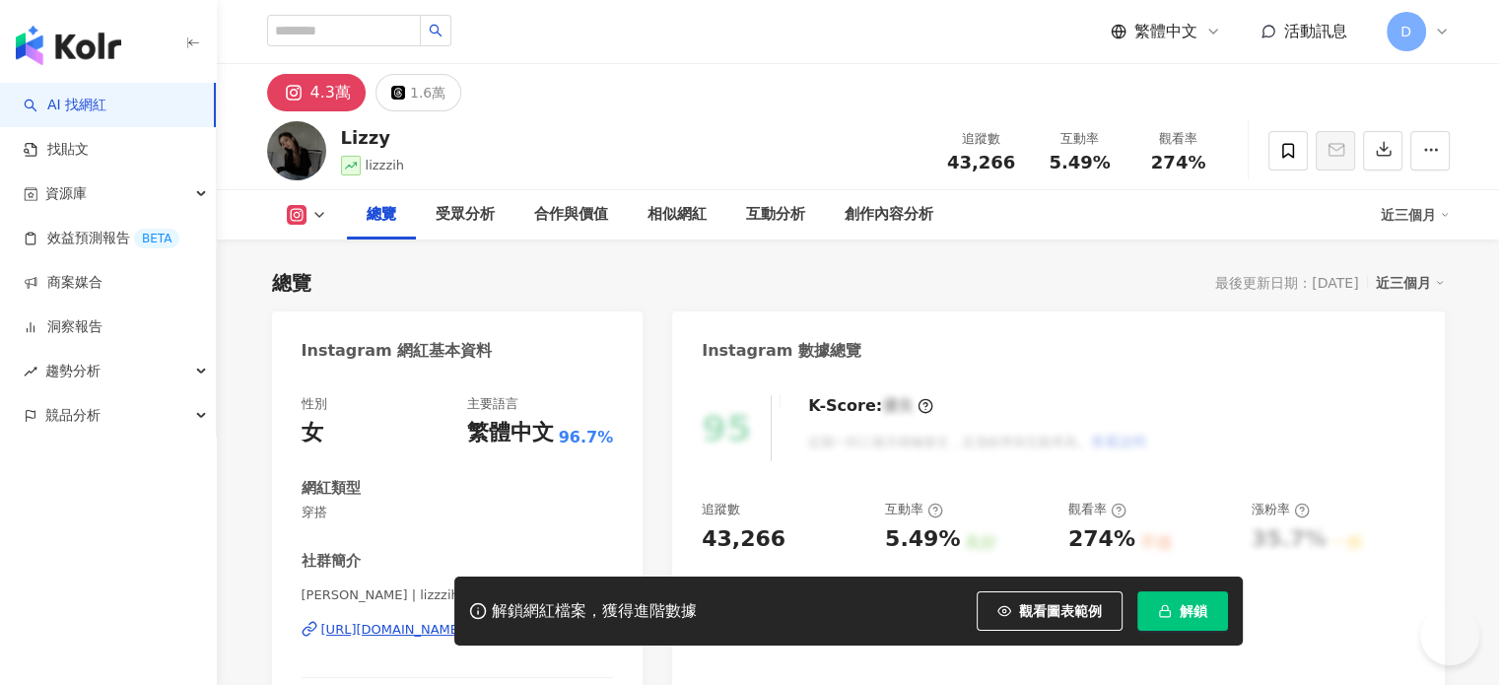
click at [1200, 614] on span "解鎖" at bounding box center [1194, 611] width 28 height 16
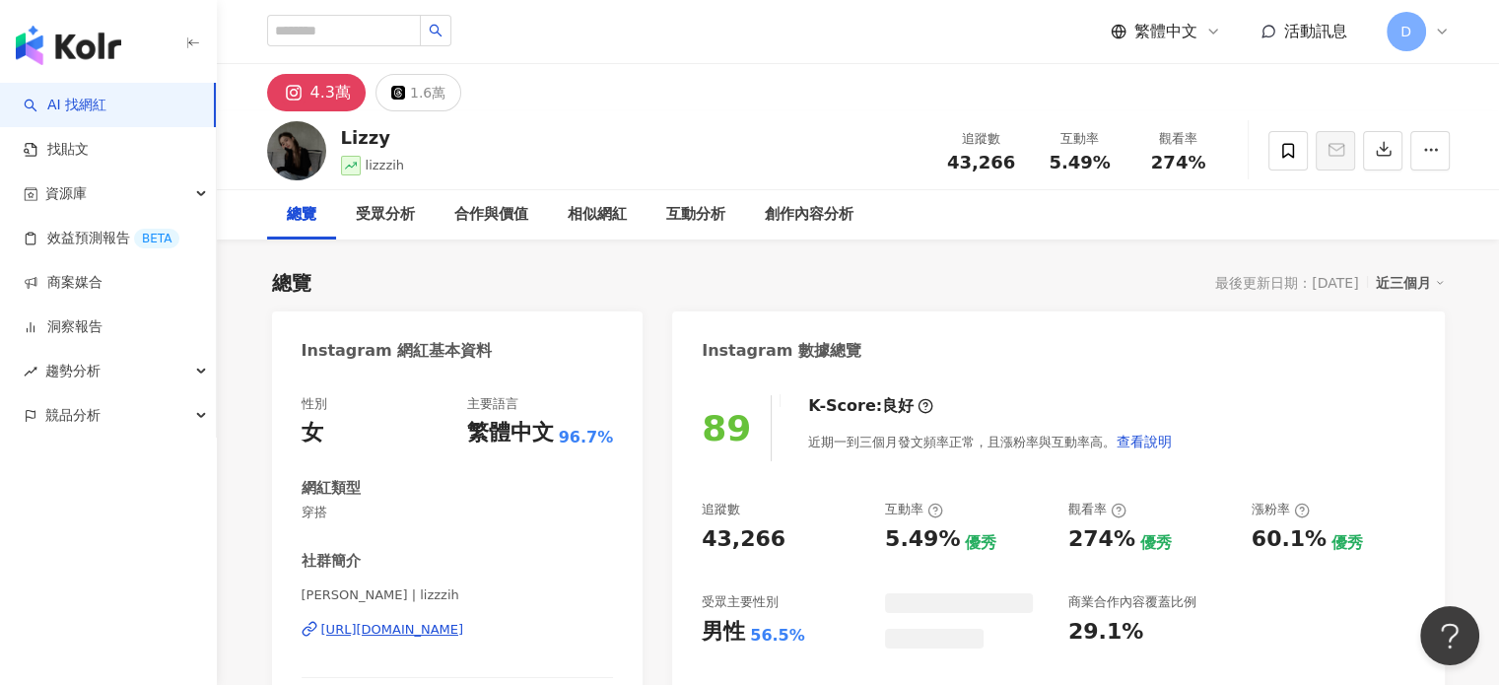
click at [479, 531] on div "性別 女 主要語言 繁體中文 96.7% 網紅類型 穿搭 社群簡介 Lizzy 栗子 | lizzzih https://www.instagram.com/…" at bounding box center [458, 591] width 312 height 393
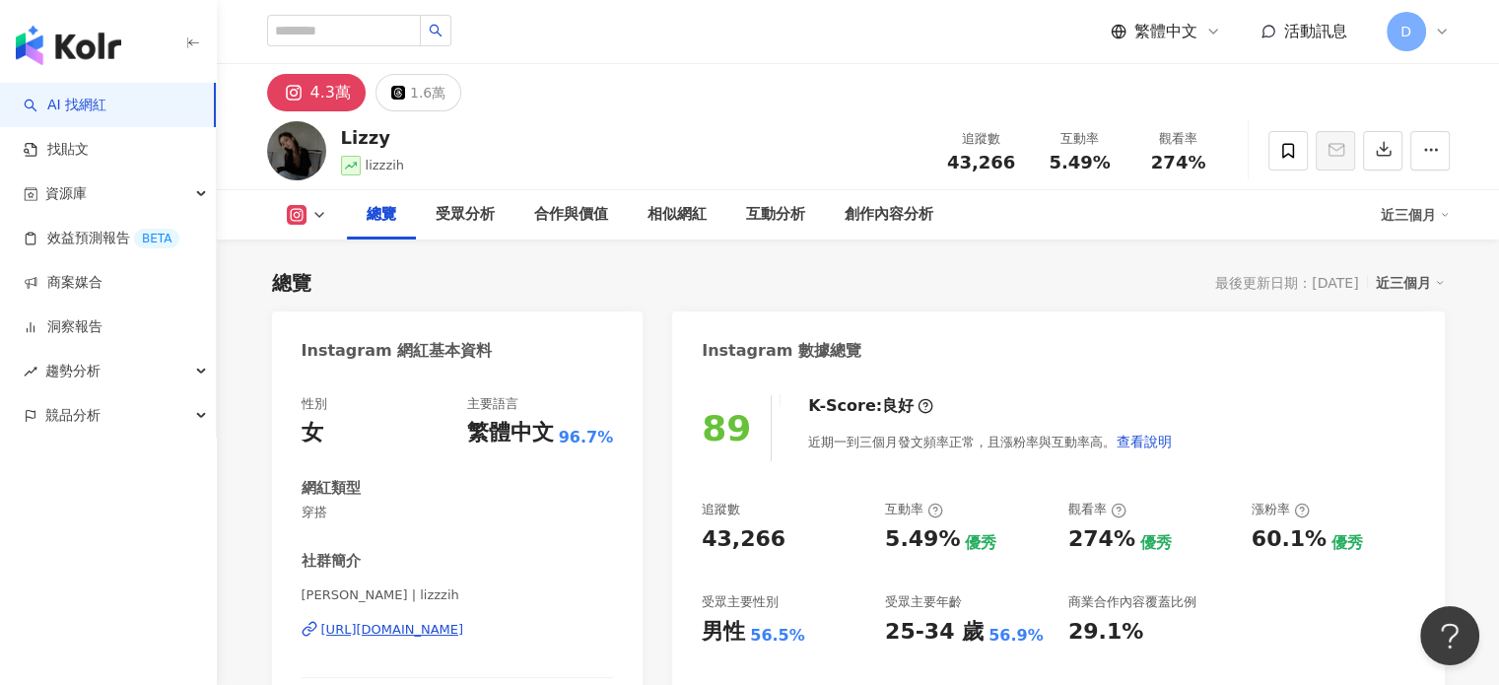
scroll to position [99, 0]
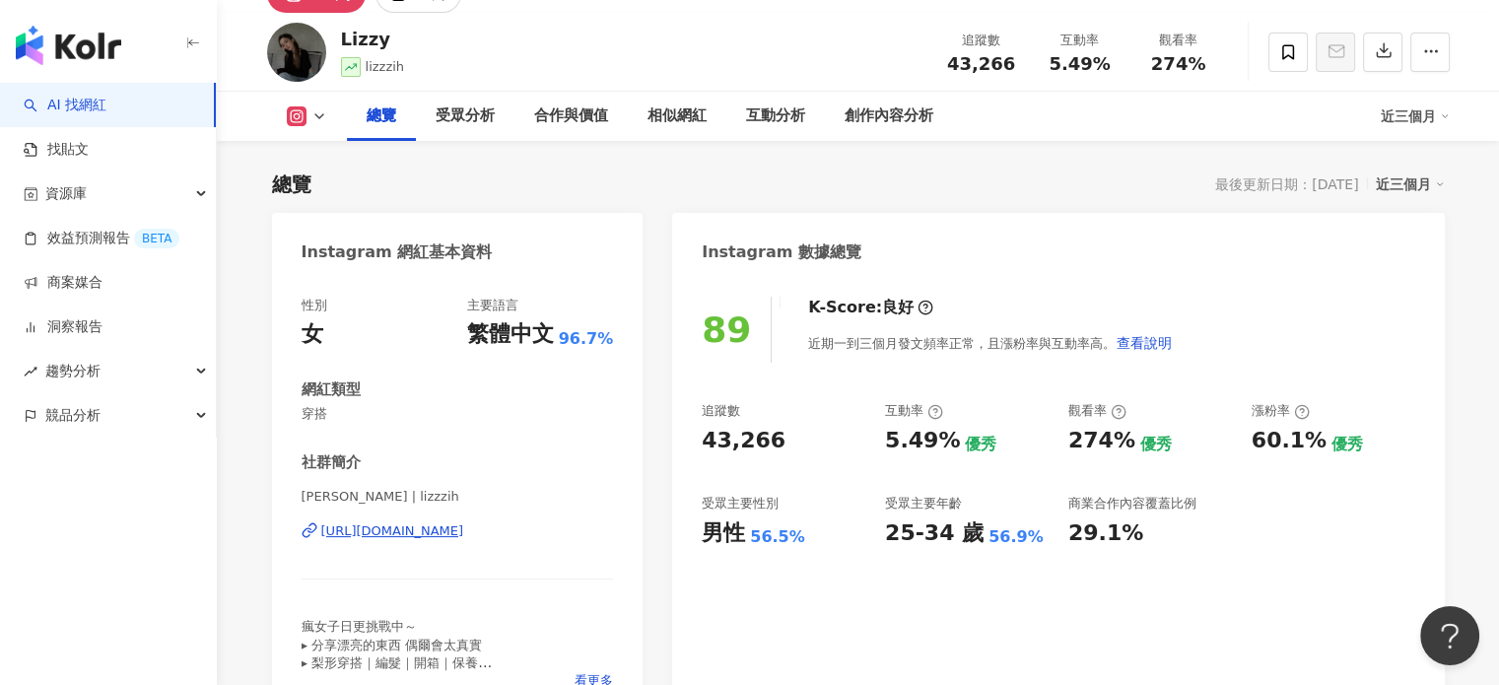
click at [412, 533] on div "https://www.instagram.com/lizzzih/" at bounding box center [392, 531] width 143 height 18
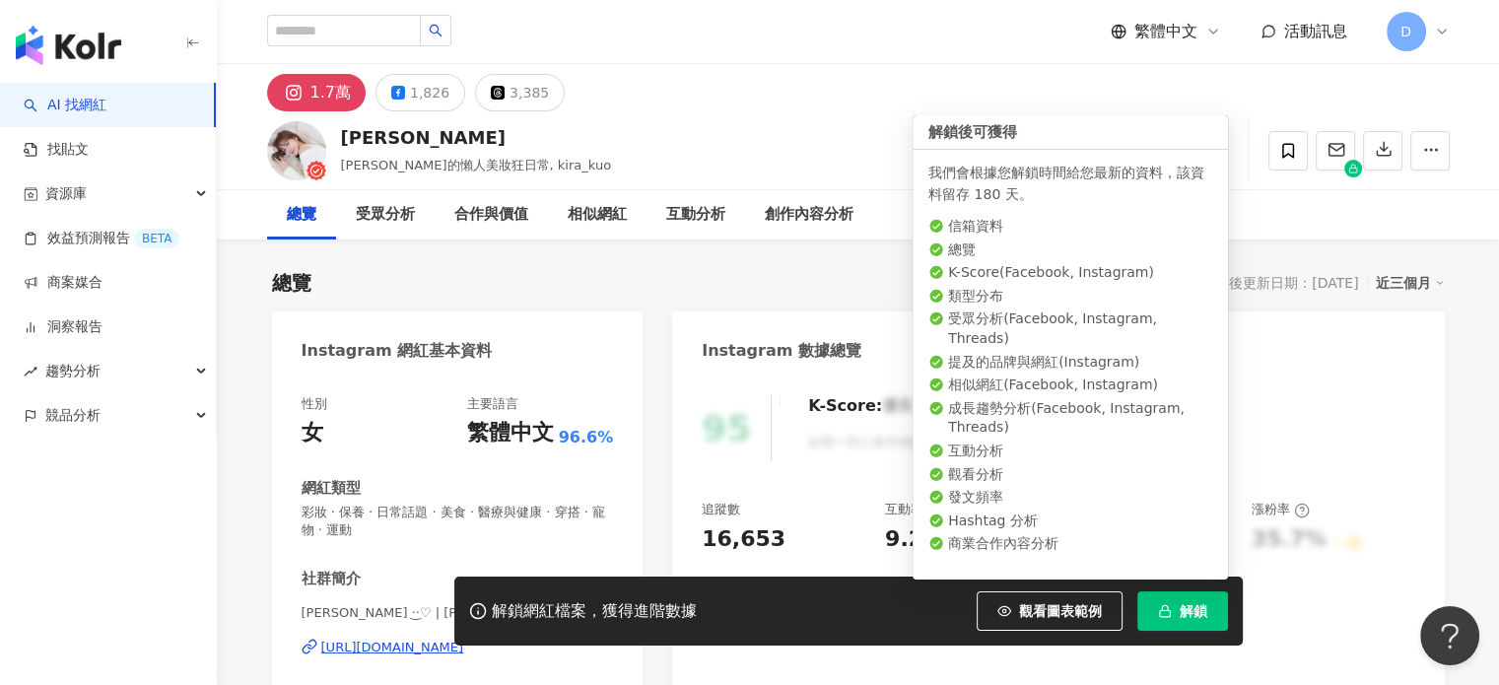
click at [1185, 613] on span "解鎖" at bounding box center [1194, 611] width 28 height 16
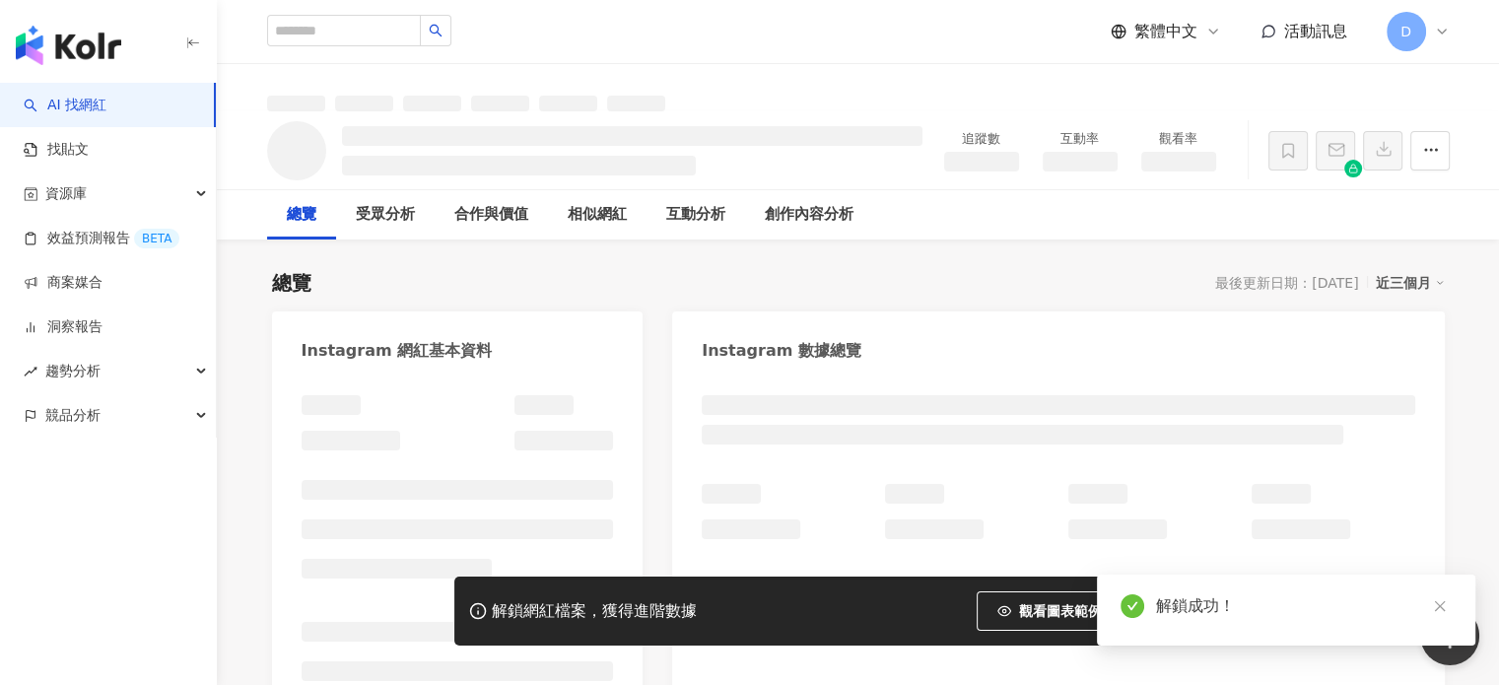
click at [1439, 608] on icon "close" at bounding box center [1440, 606] width 14 height 14
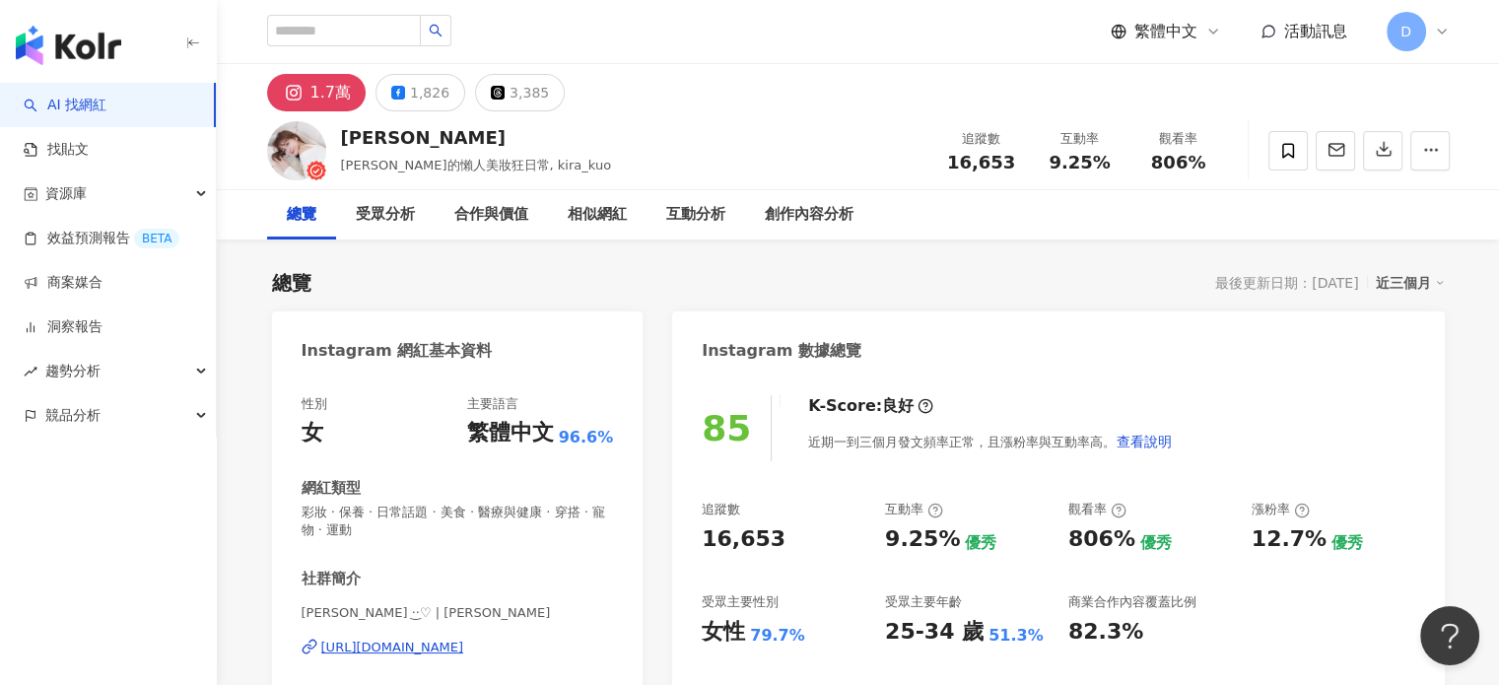
scroll to position [296, 0]
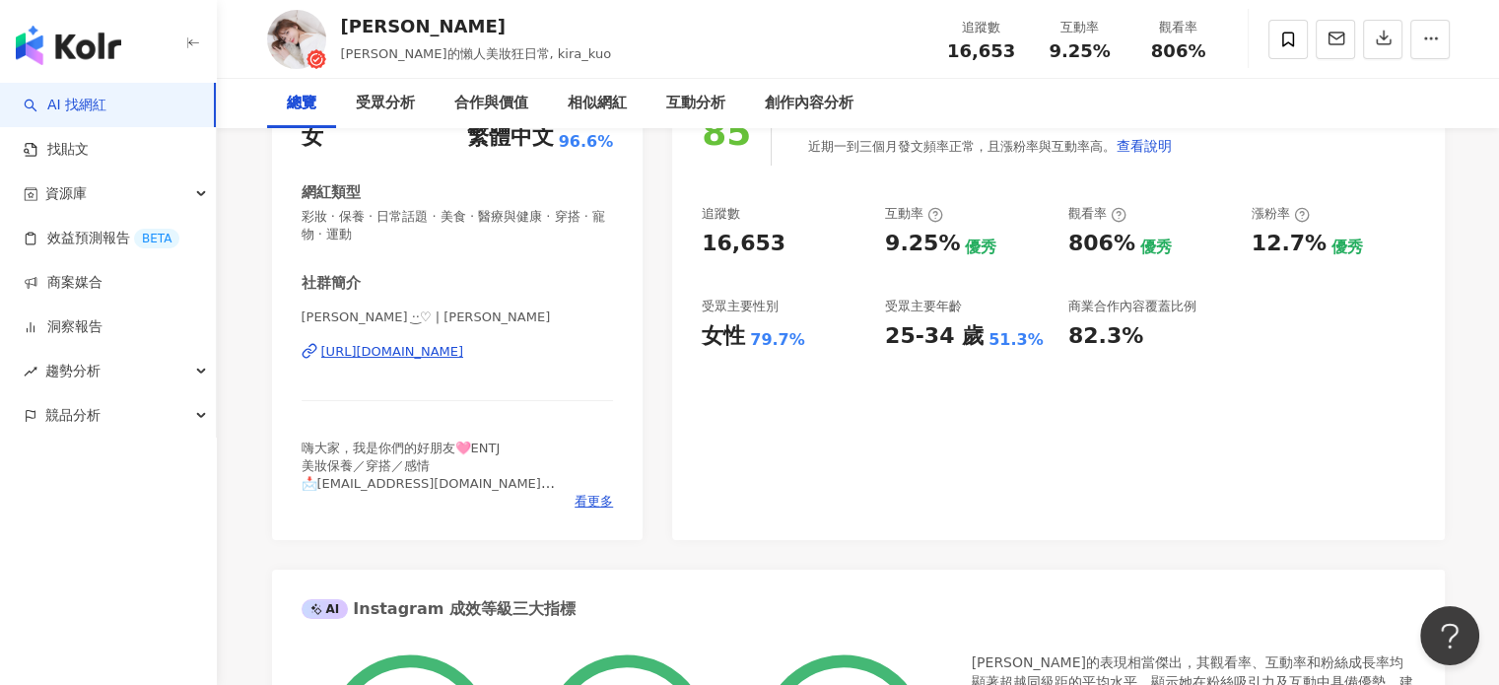
click at [464, 350] on div "https://www.instagram.com/kira_kuo/" at bounding box center [392, 352] width 143 height 18
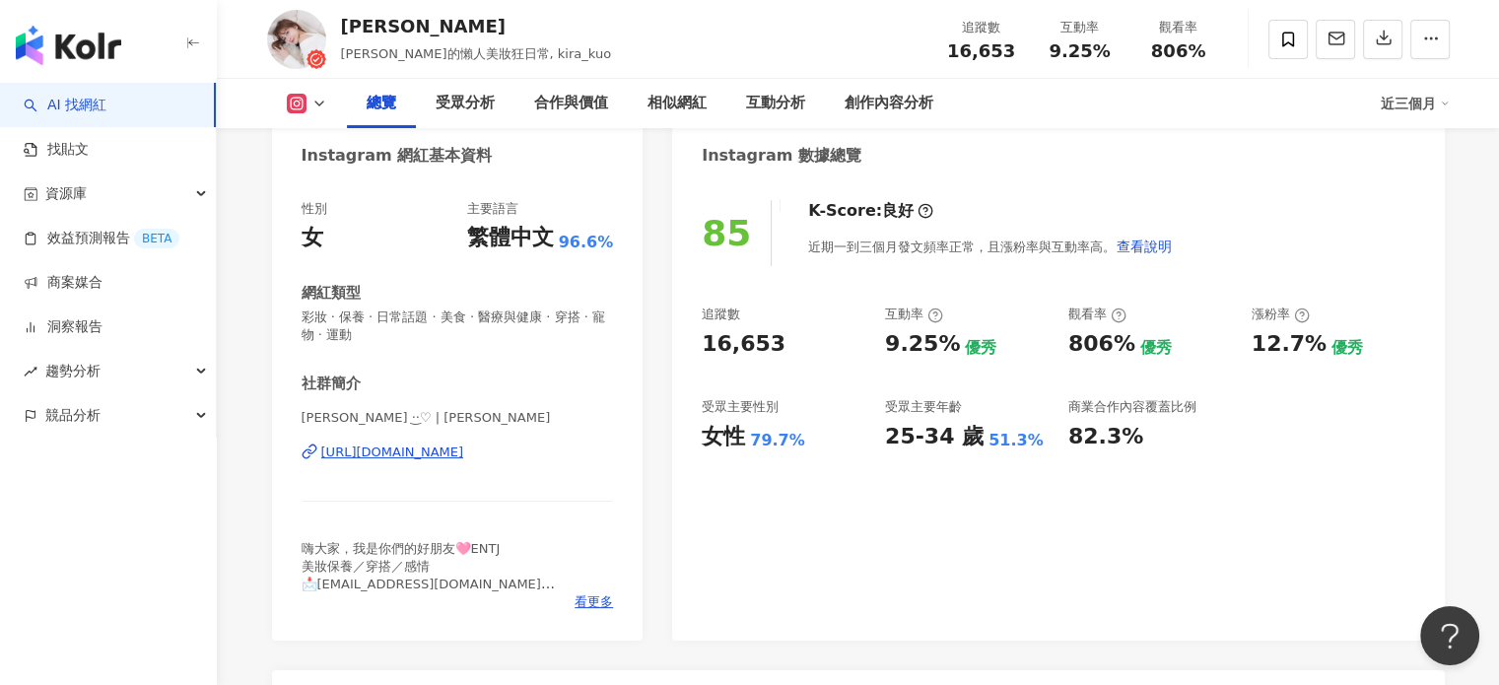
scroll to position [99, 0]
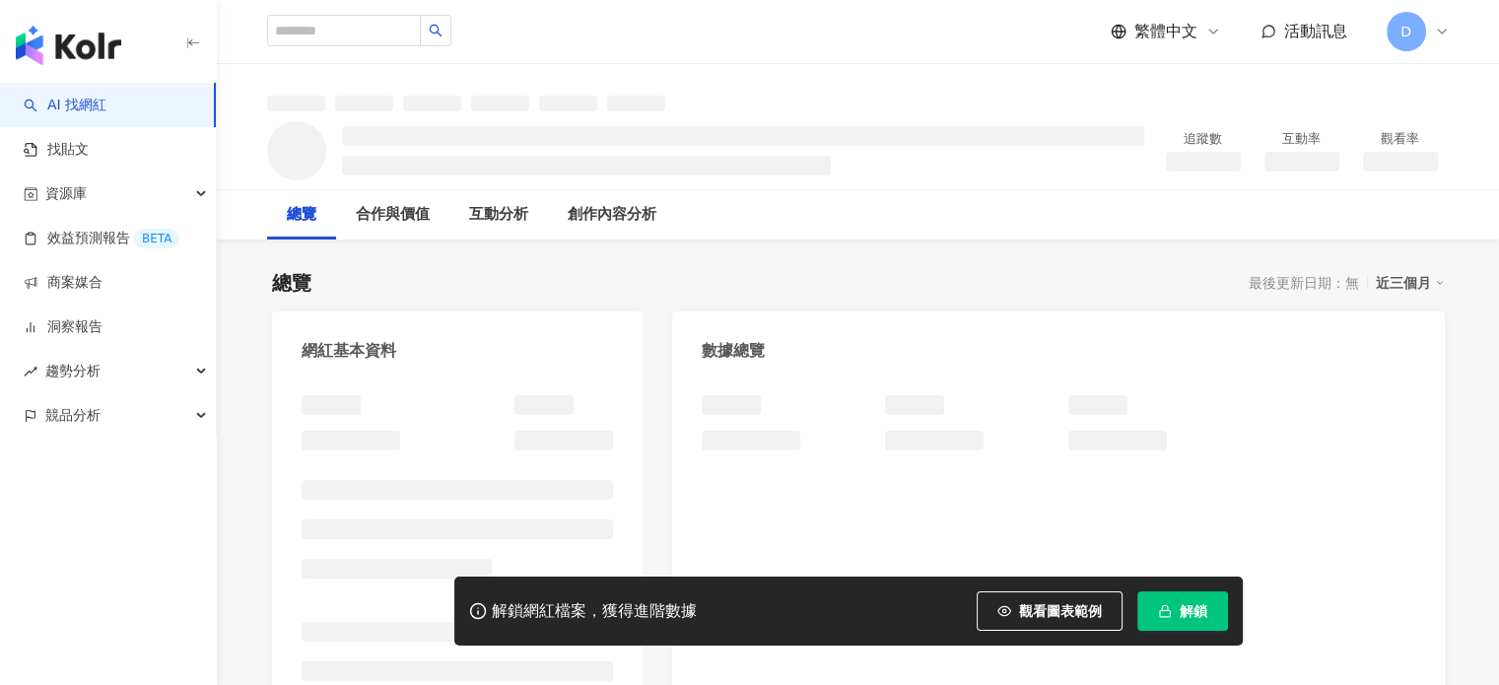
click at [1194, 616] on span "解鎖" at bounding box center [1194, 611] width 28 height 16
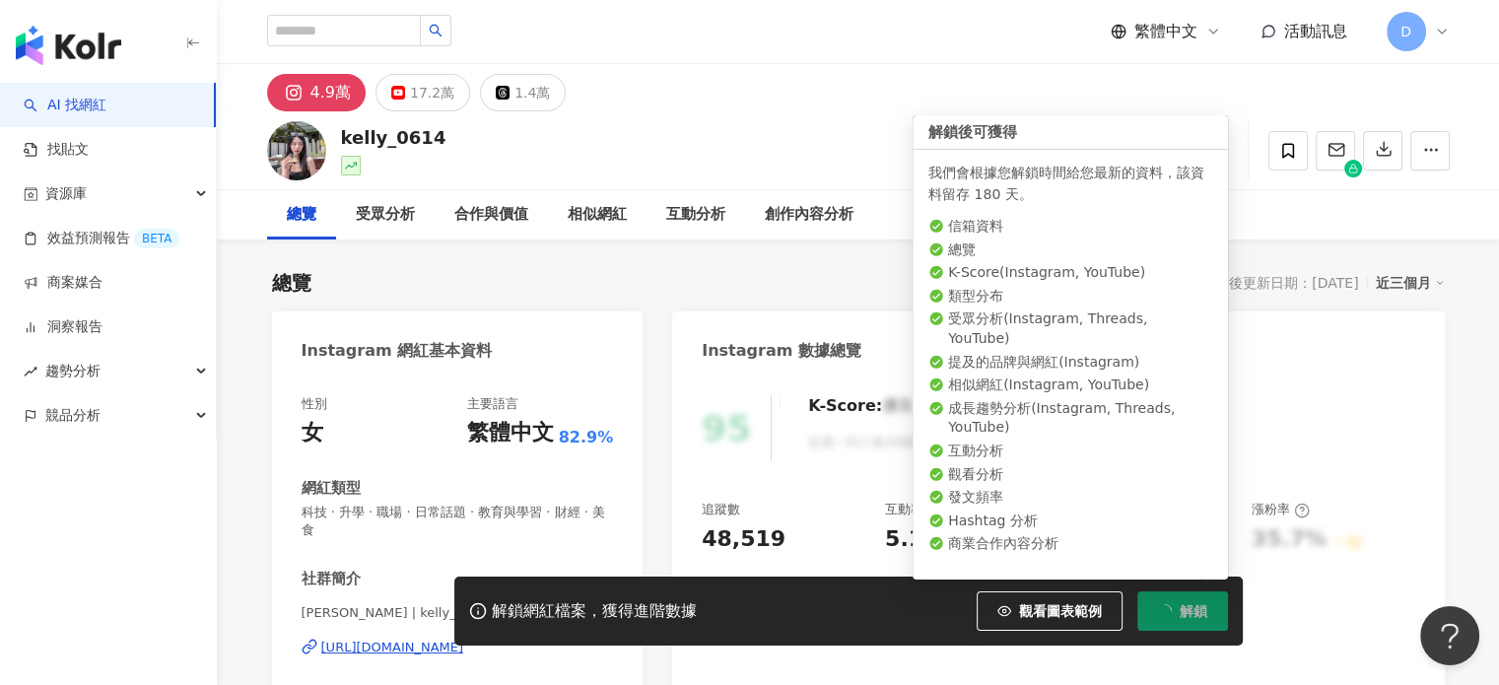
click at [448, 639] on div "https://www.instagram.com/kelly_0614/" at bounding box center [392, 648] width 143 height 18
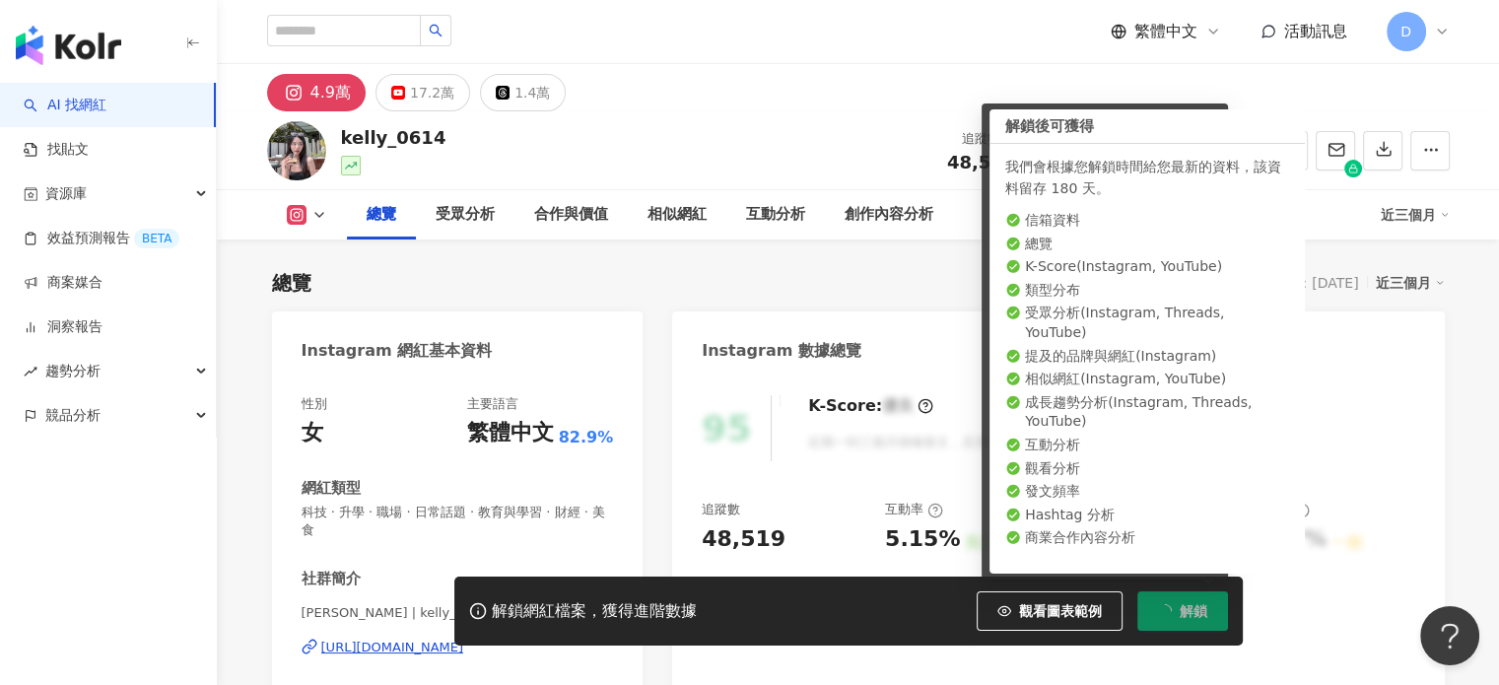
scroll to position [197, 0]
